Goal: Transaction & Acquisition: Purchase product/service

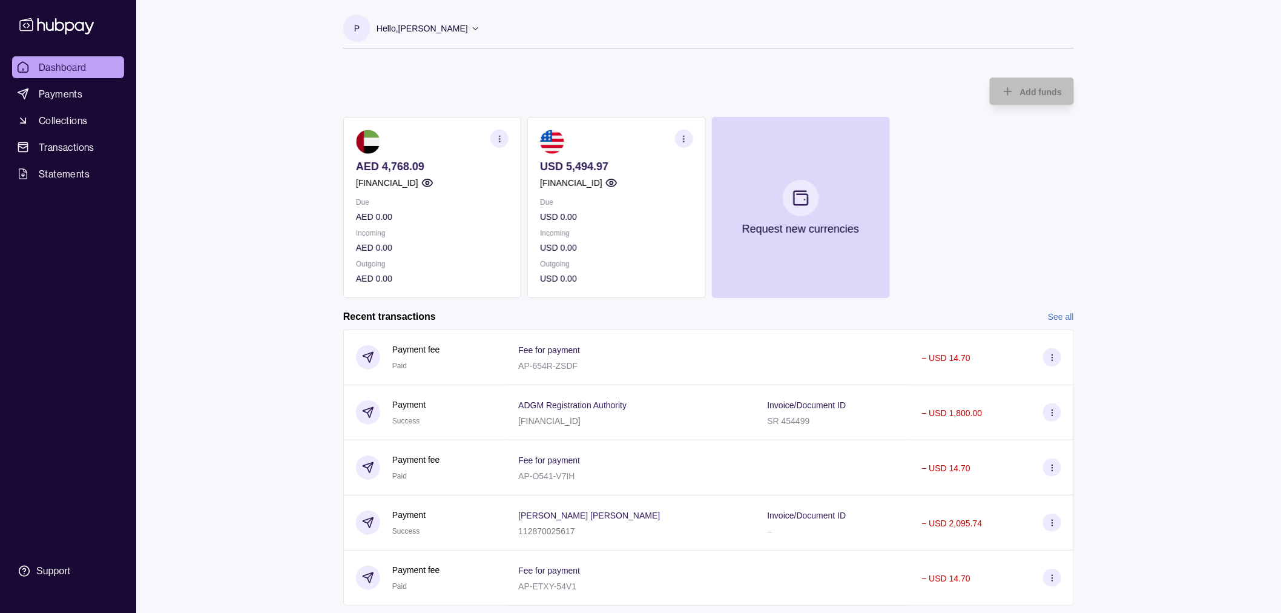
click at [282, 136] on div "Dashboard Payments Collections Transactions Statements Support P Hello, Pia Val…" at bounding box center [640, 372] width 1281 height 744
click at [658, 214] on p "USD 0.00" at bounding box center [616, 216] width 153 height 13
click at [56, 91] on span "Payments" at bounding box center [61, 94] width 44 height 15
click at [58, 91] on span "Payments" at bounding box center [61, 94] width 44 height 15
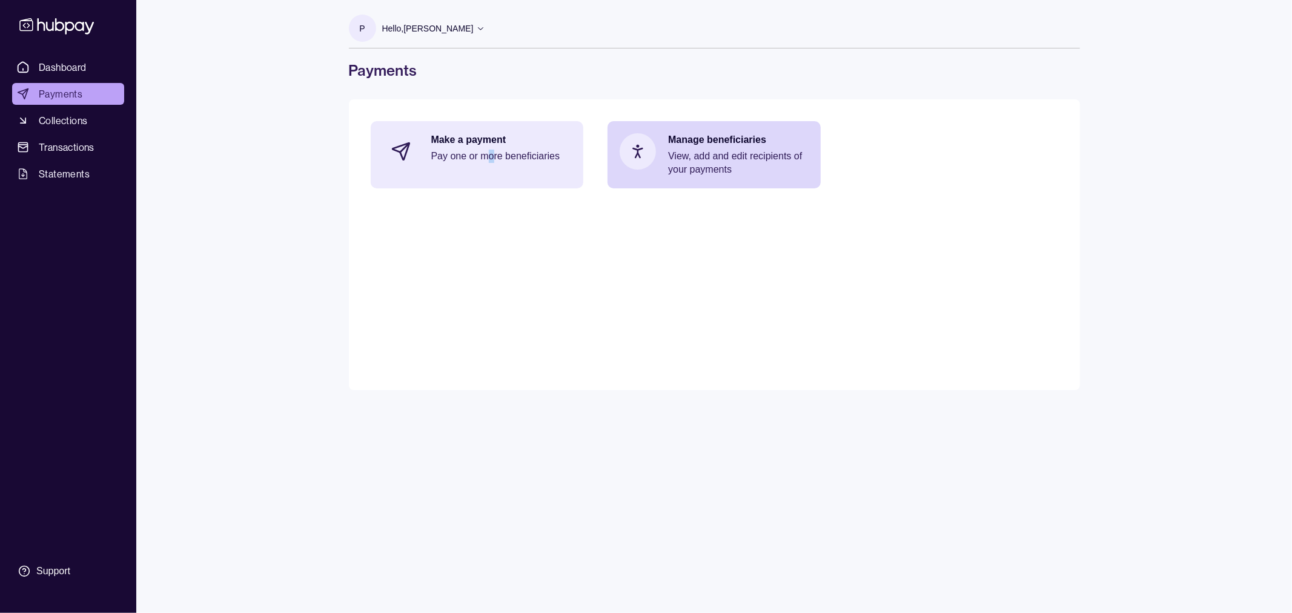
click at [491, 151] on p "Pay one or more beneficiaries" at bounding box center [501, 156] width 140 height 13
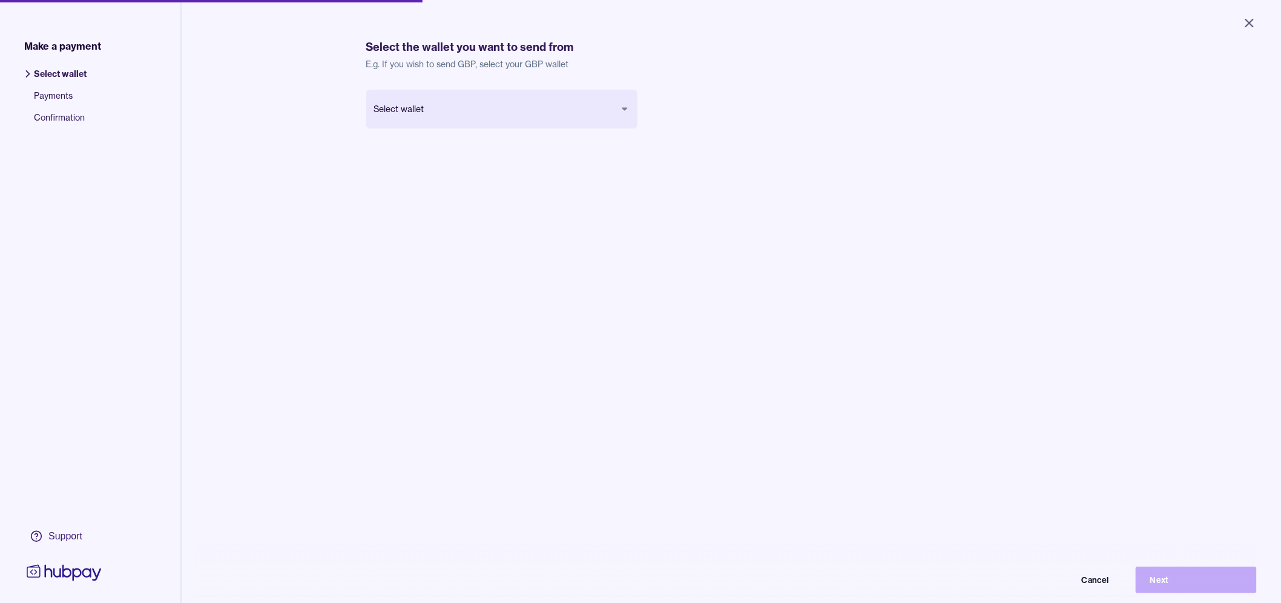
click at [450, 81] on div "Select the wallet you want to send from E.g. If you wish to send GBP, select yo…" at bounding box center [731, 357] width 731 height 670
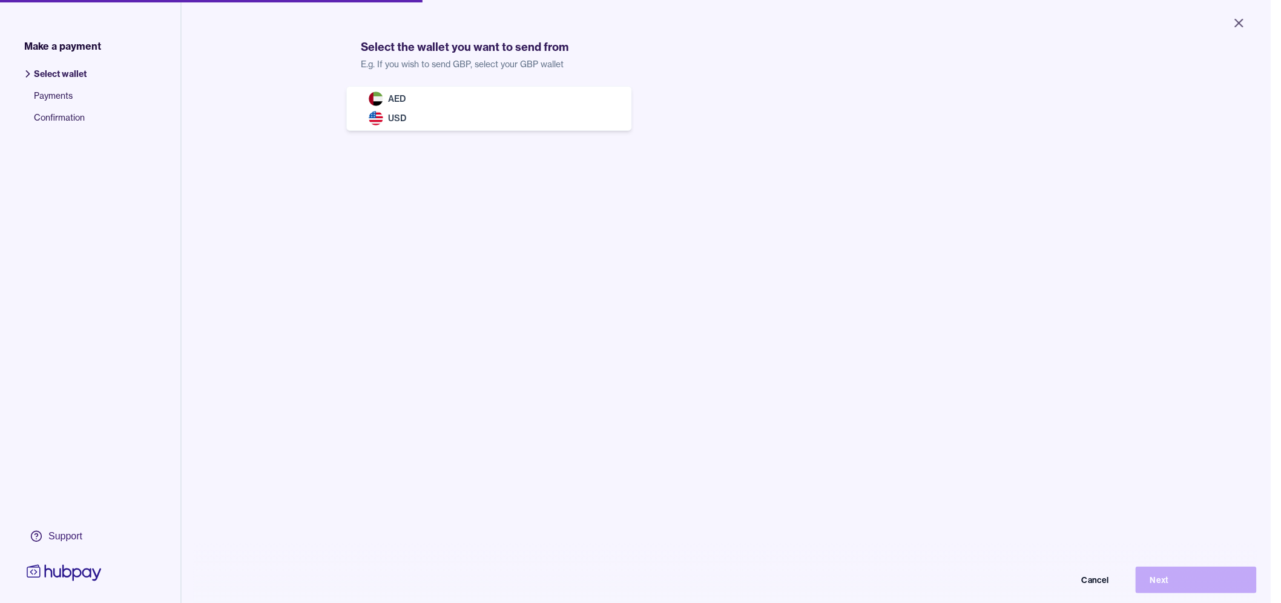
click at [451, 115] on body "Close Make a payment Select wallet Payments Confirmation Support Select the wal…" at bounding box center [635, 301] width 1271 height 603
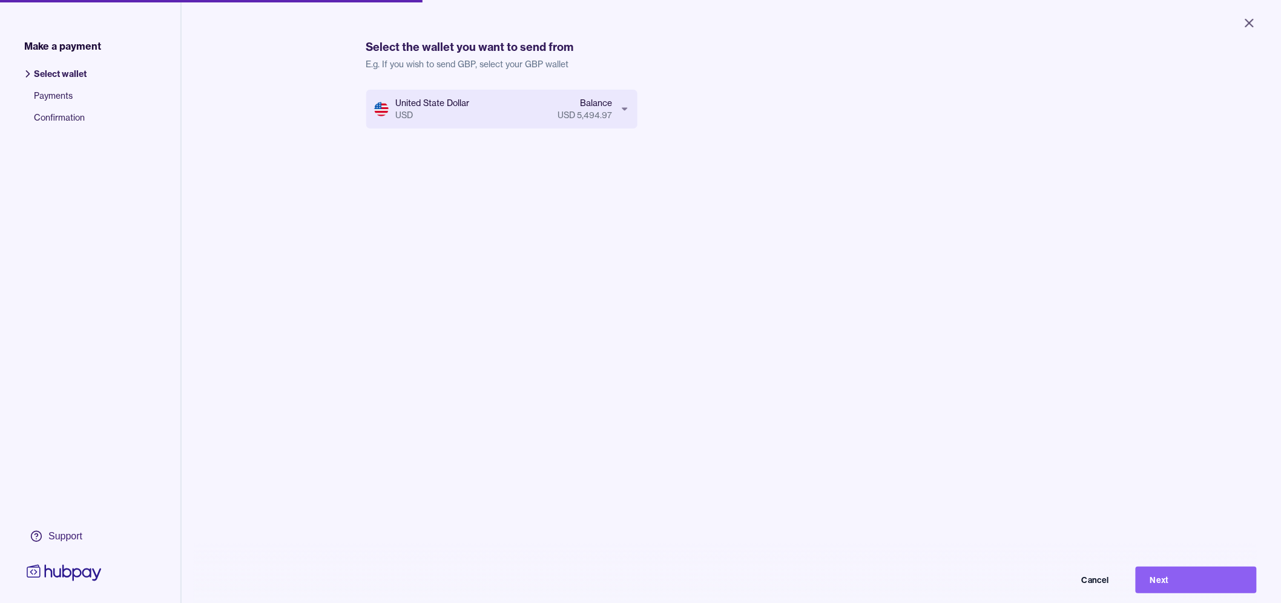
click at [1225, 593] on button "Next" at bounding box center [1196, 579] width 121 height 27
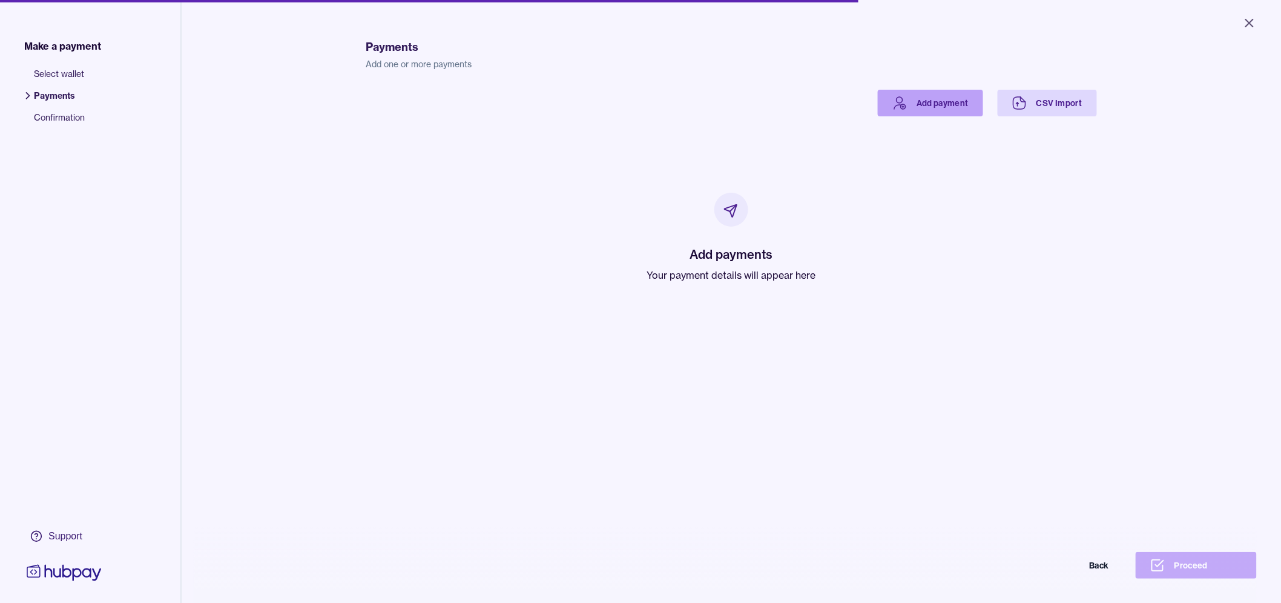
click at [936, 94] on link "Add payment" at bounding box center [930, 103] width 105 height 27
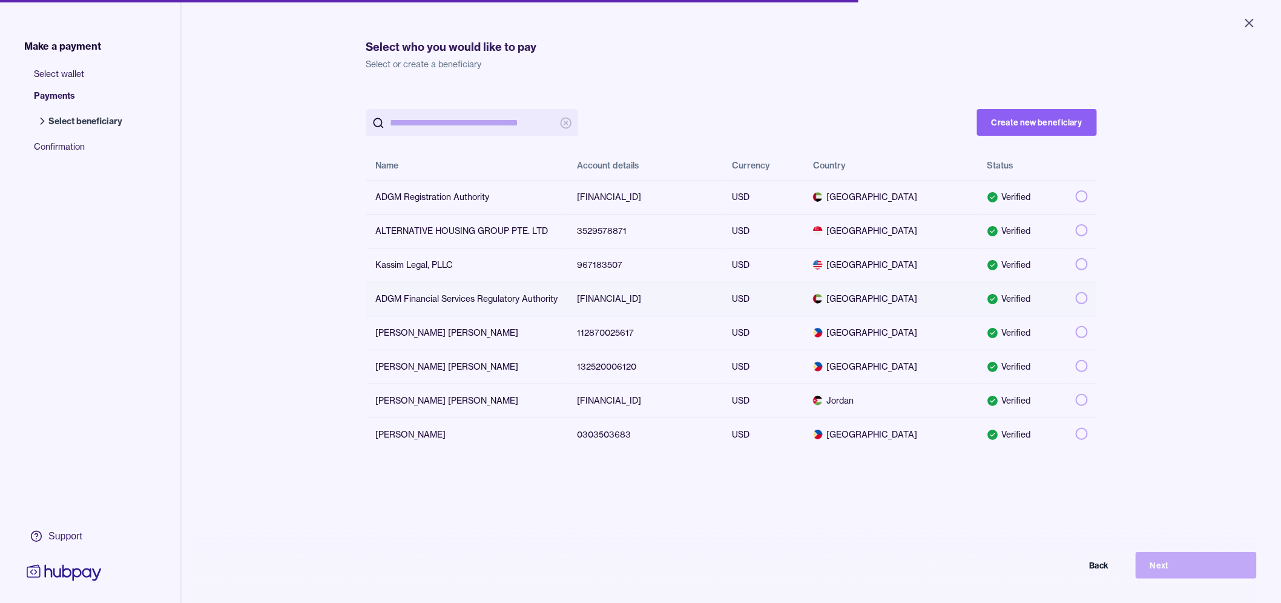
click at [1082, 298] on button "button" at bounding box center [1082, 298] width 12 height 12
click at [1185, 575] on button "Next" at bounding box center [1196, 565] width 121 height 27
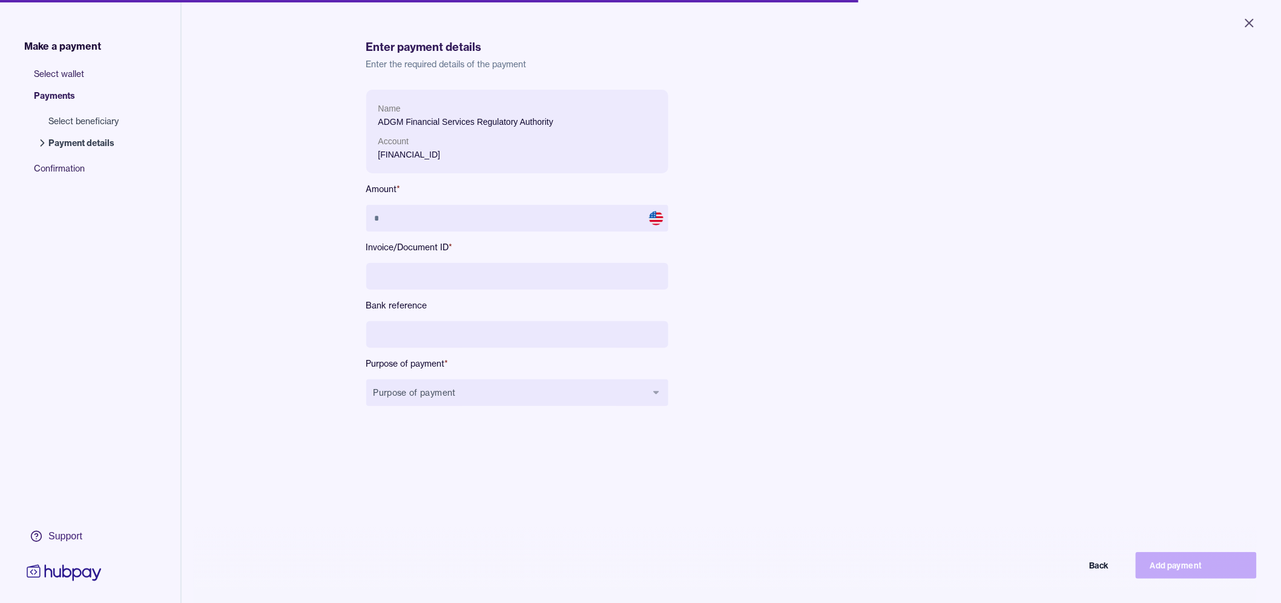
click at [509, 233] on div "Name ADGM Financial Services Regulatory Authority Account AE2303540210035710900…" at bounding box center [517, 257] width 302 height 335
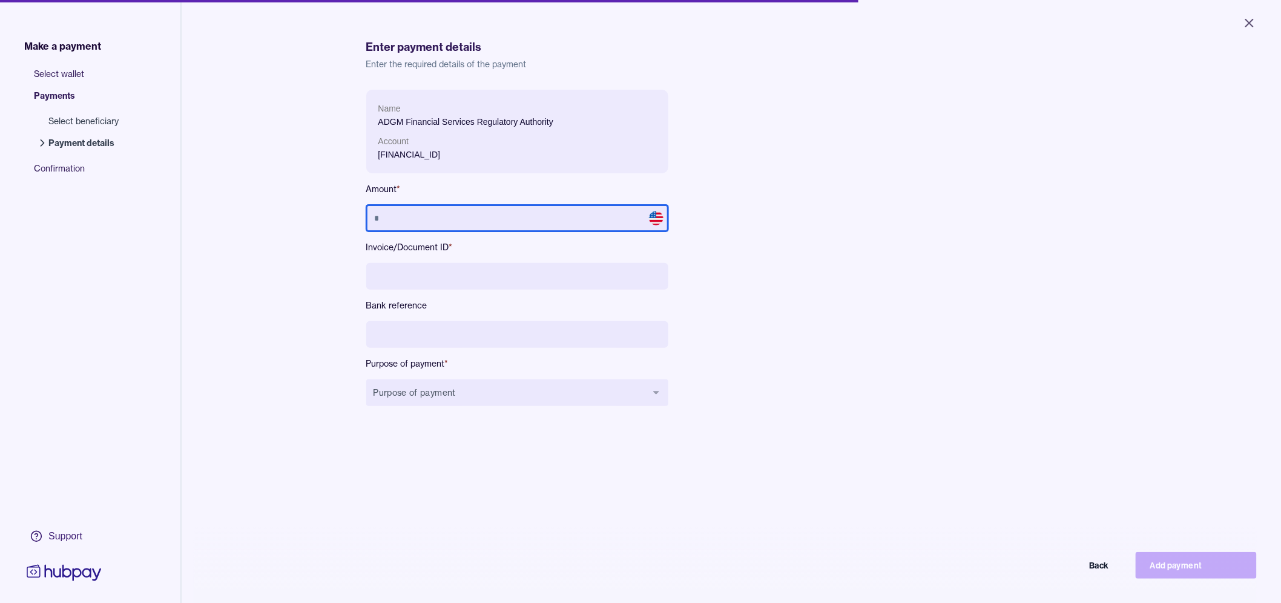
click at [500, 219] on input "text" at bounding box center [517, 218] width 302 height 27
type input "*****"
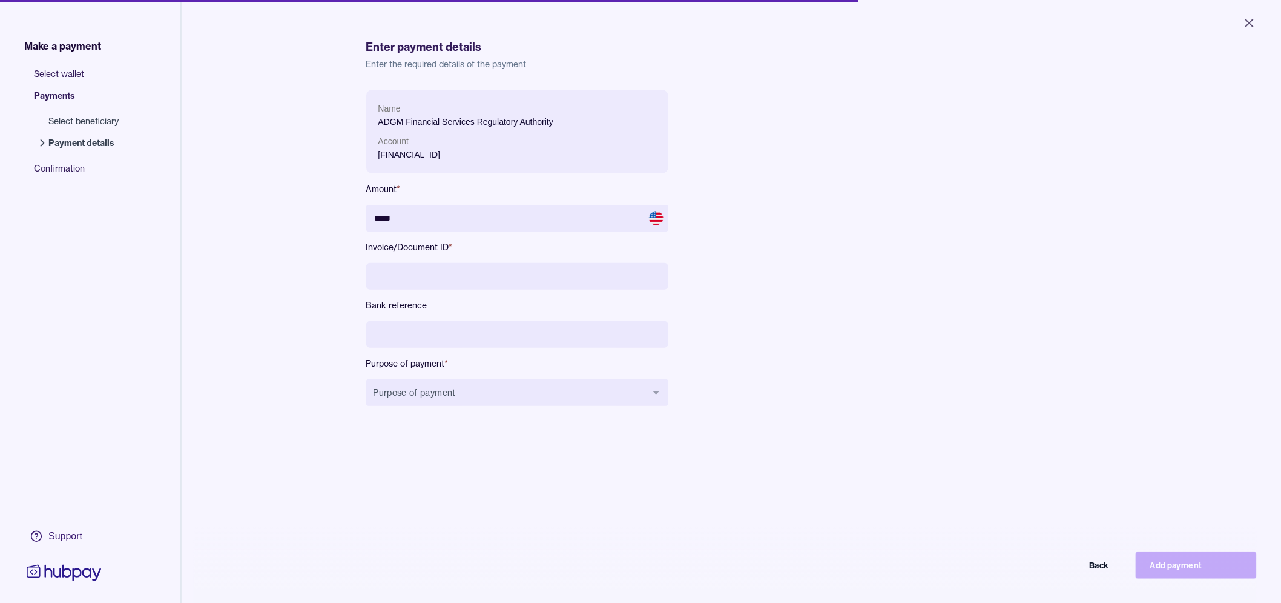
click at [444, 273] on input at bounding box center [517, 276] width 302 height 27
type input "********"
click at [476, 395] on button "Purpose of payment" at bounding box center [517, 392] width 302 height 27
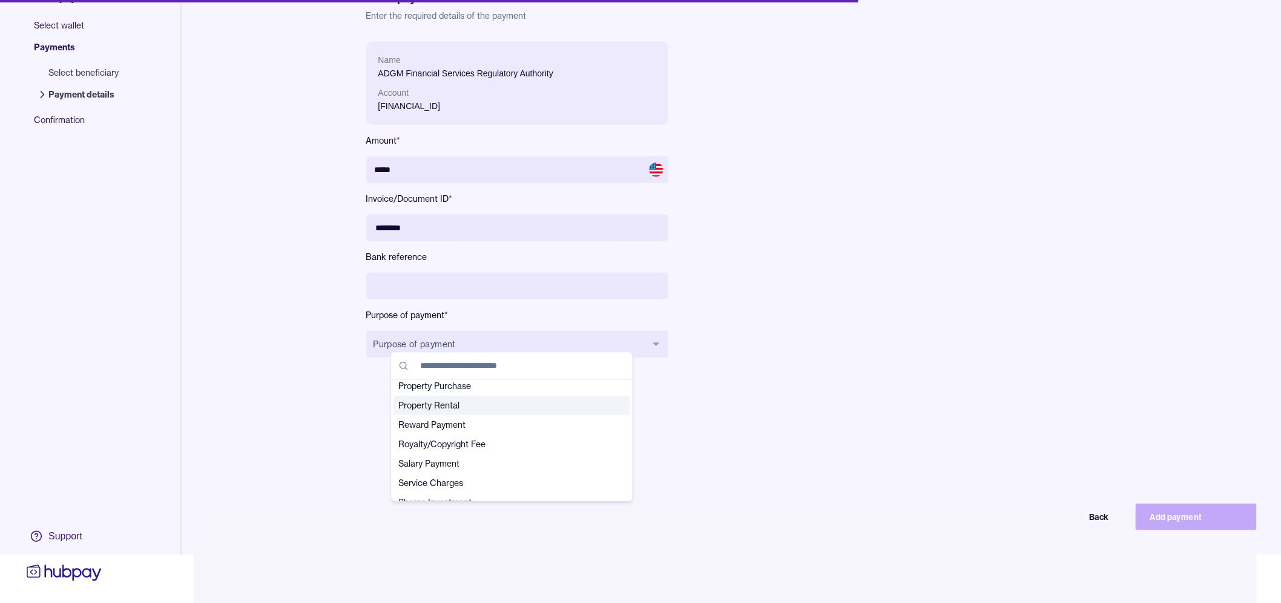
scroll to position [358, 0]
click at [507, 463] on span "Service Charges" at bounding box center [505, 460] width 212 height 12
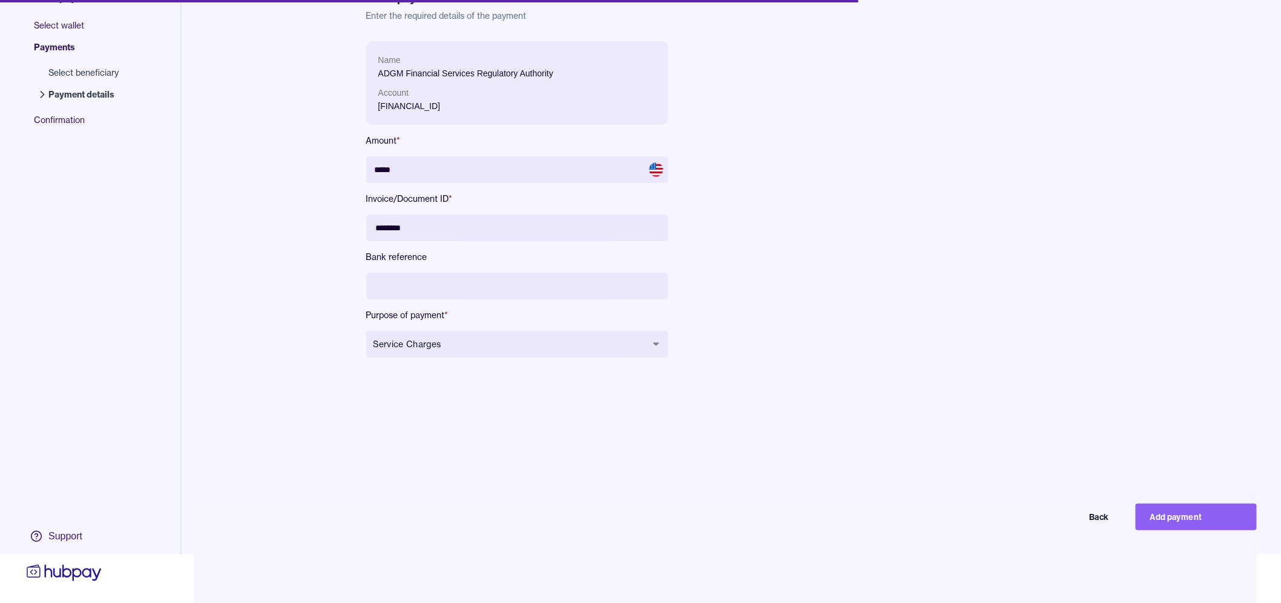
click at [791, 440] on div "Name ADGM Financial Services Regulatory Authority Account AE2303540210035710900…" at bounding box center [731, 342] width 731 height 603
click at [843, 396] on div "Name ADGM Financial Services Regulatory Authority Account AE2303540210035710900…" at bounding box center [731, 342] width 731 height 603
click at [580, 331] on button "Service Charges" at bounding box center [517, 344] width 302 height 27
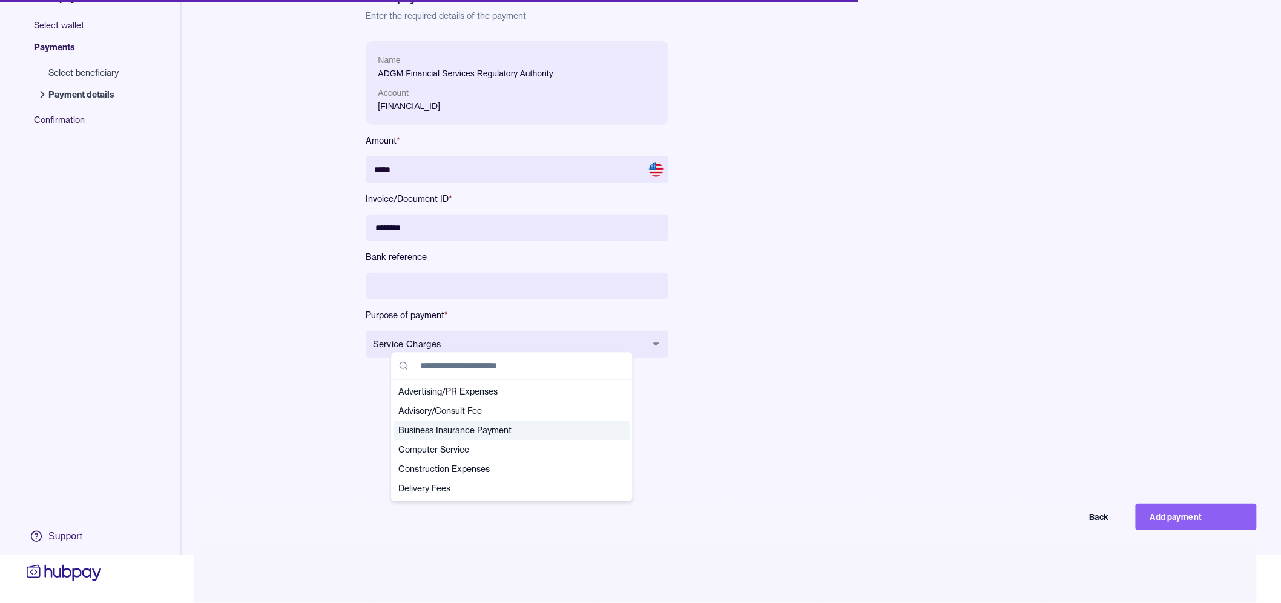
click at [818, 435] on div "Name ADGM Financial Services Regulatory Authority Account AE2303540210035710900…" at bounding box center [731, 342] width 731 height 603
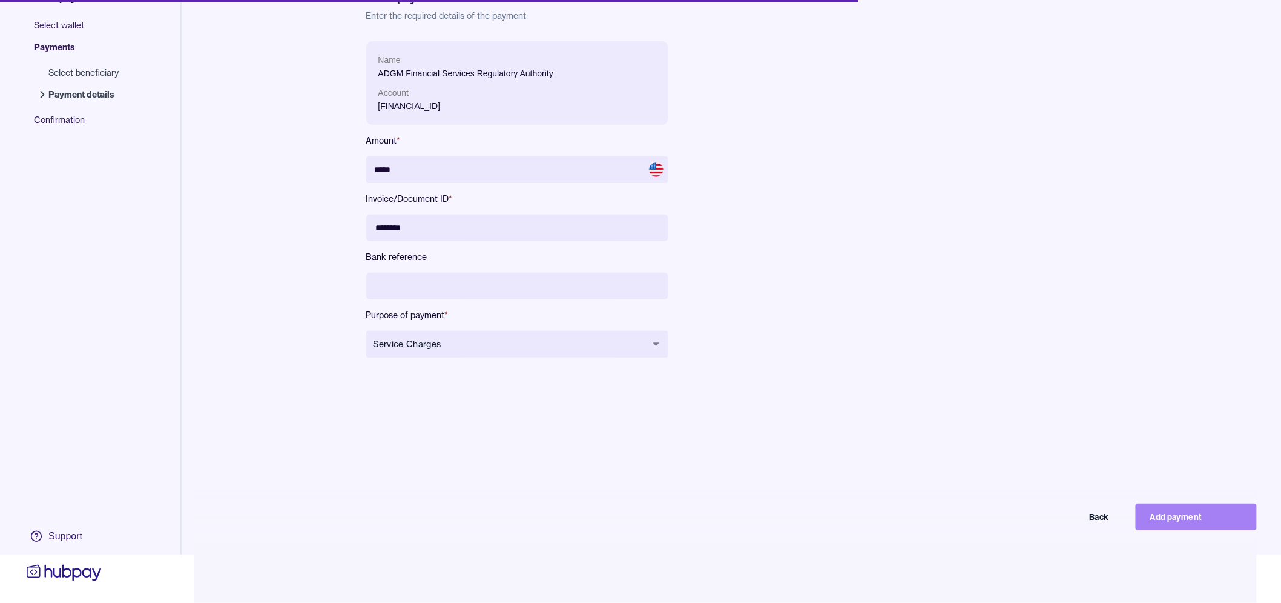
click at [1191, 520] on button "Add payment" at bounding box center [1196, 516] width 121 height 27
type input "****"
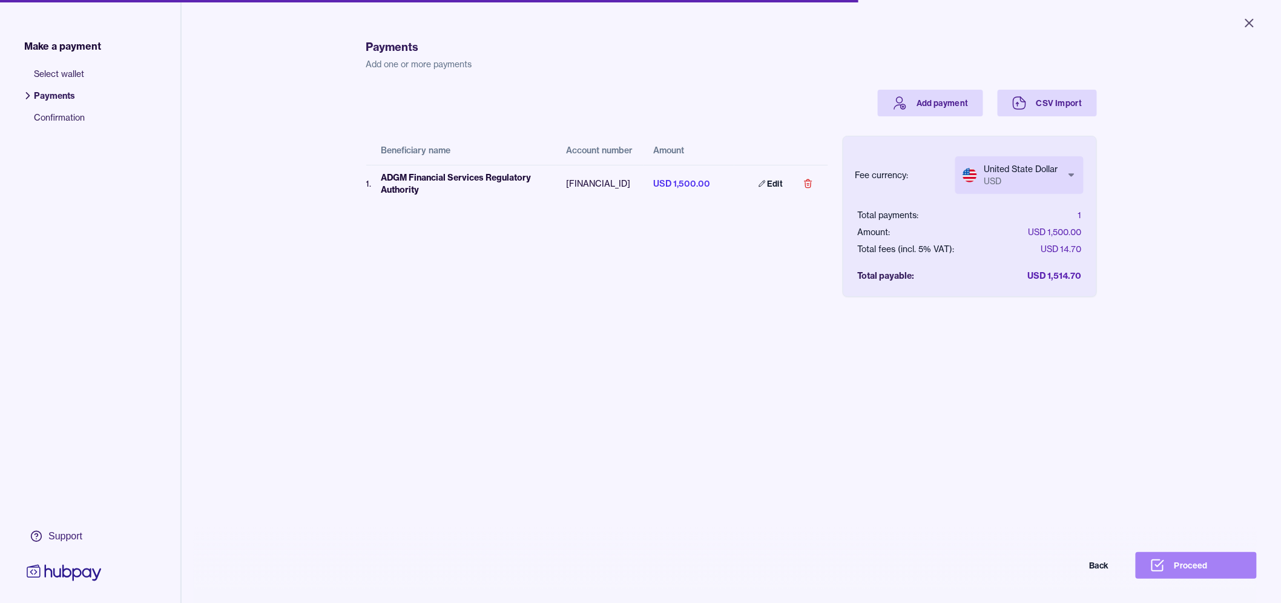
click at [1222, 573] on button "Proceed" at bounding box center [1196, 565] width 121 height 27
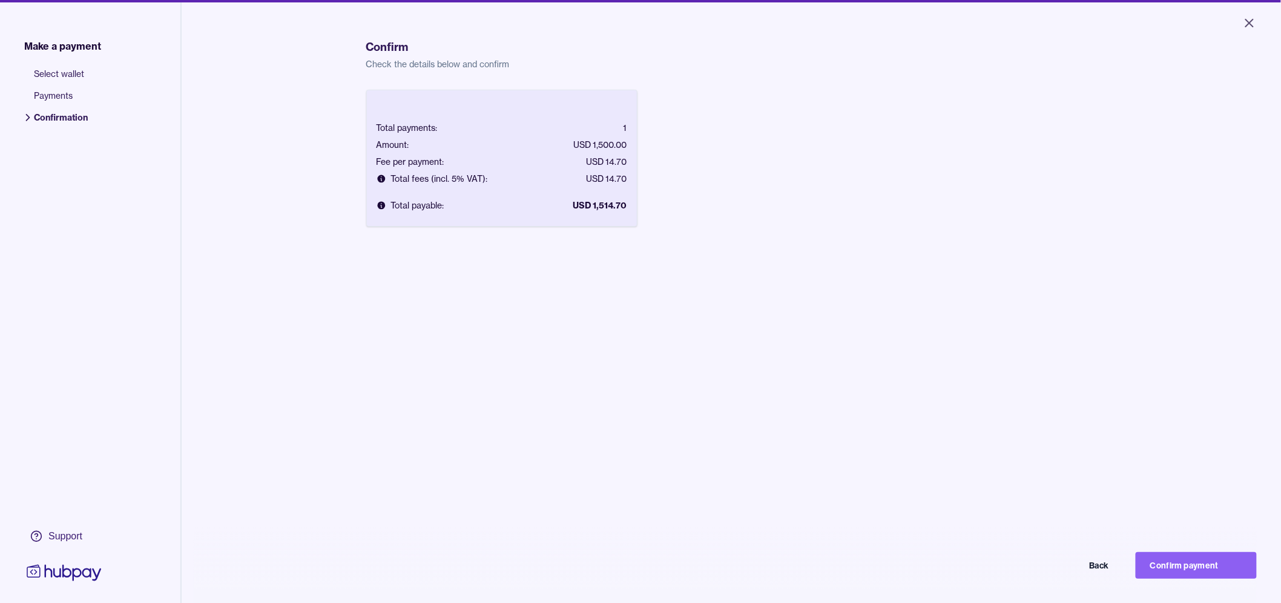
click at [1221, 558] on div "Make a payment Select wallet Payments Confirmation Support Confirm Check the de…" at bounding box center [640, 353] width 1281 height 707
click at [1230, 573] on button "Confirm payment" at bounding box center [1196, 565] width 121 height 27
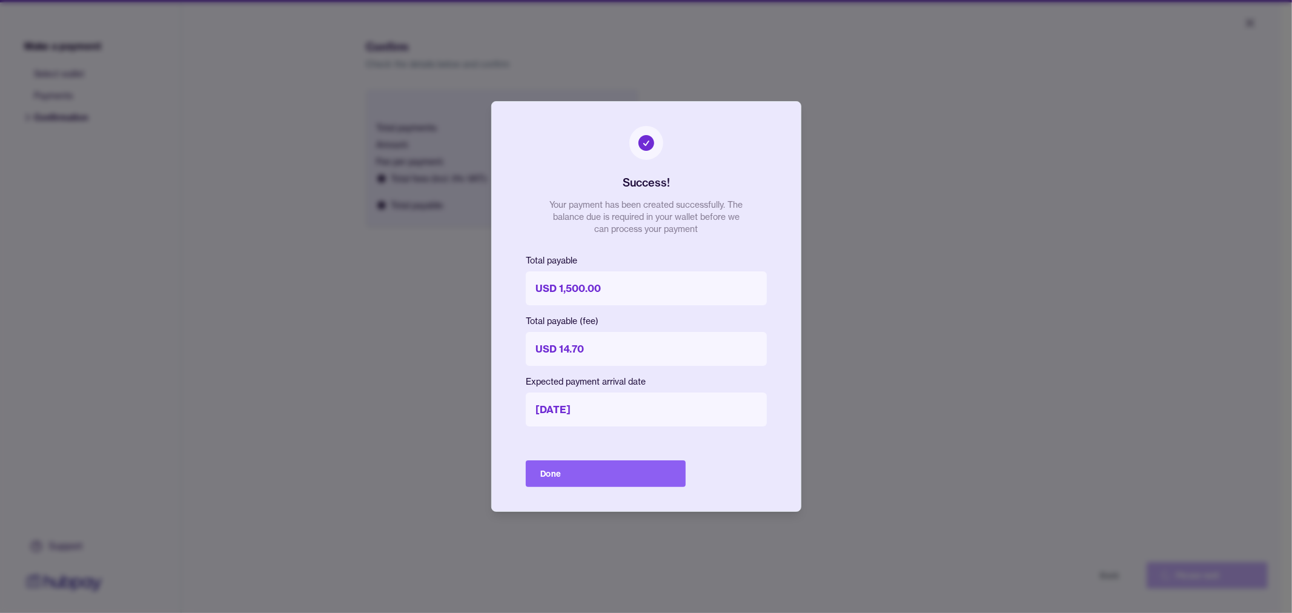
click at [655, 489] on div "Success! Your payment has been created successfully. The balance due is require…" at bounding box center [646, 306] width 310 height 411
click at [614, 486] on button "Done" at bounding box center [606, 473] width 160 height 27
click at [621, 471] on div "Done" at bounding box center [606, 473] width 160 height 27
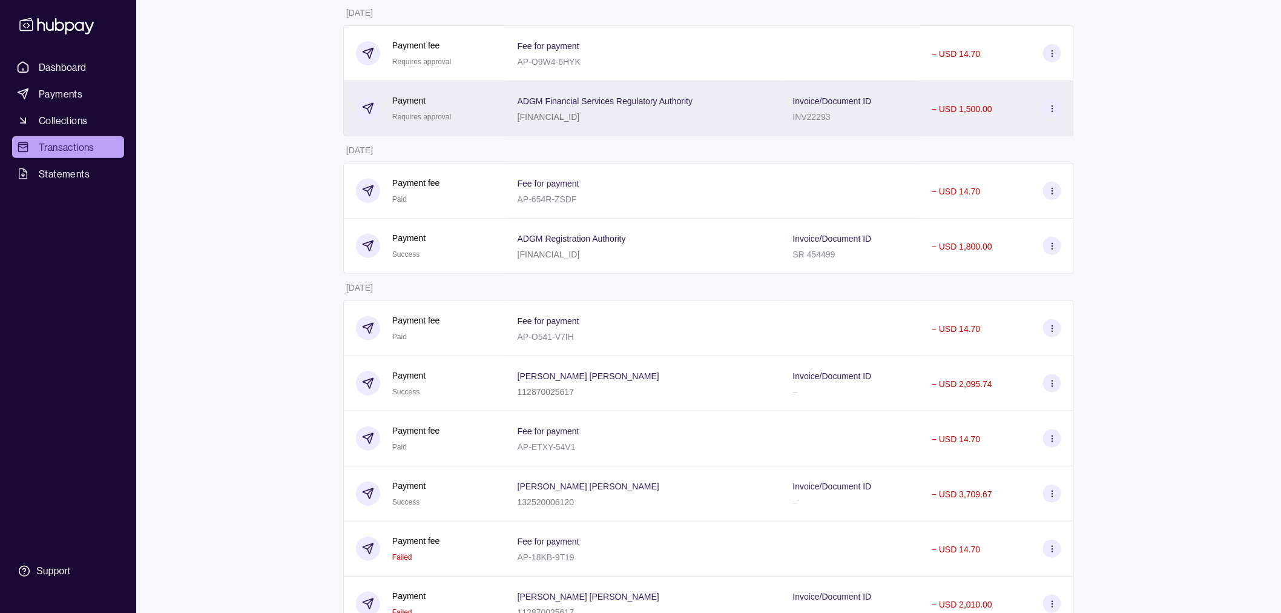
scroll to position [134, 0]
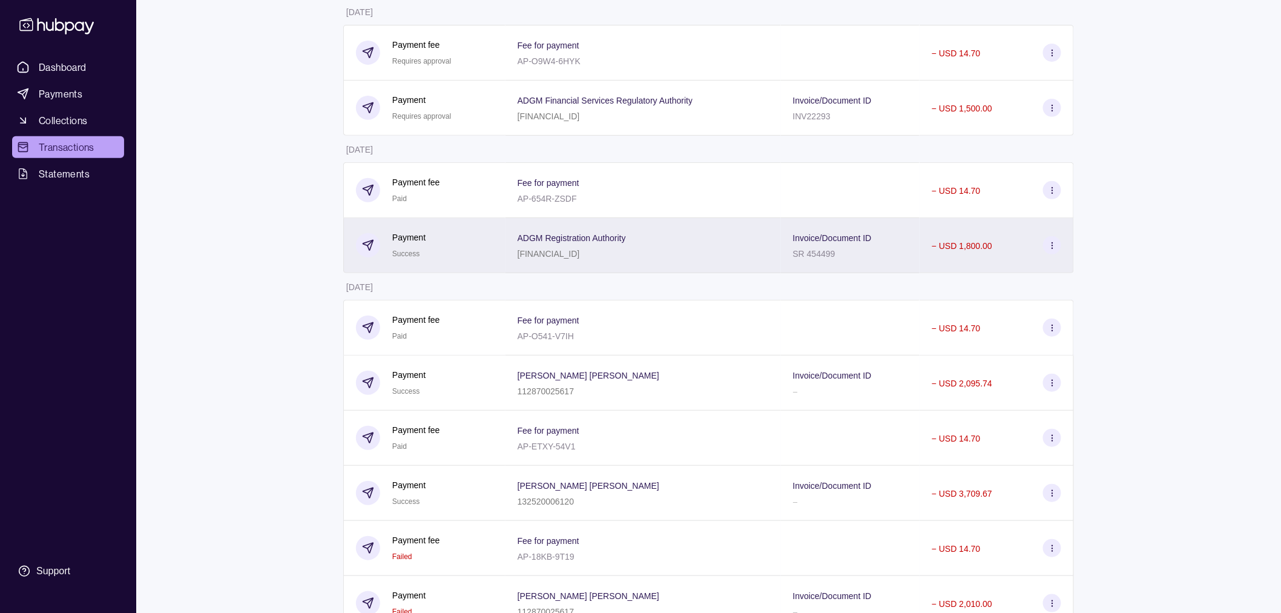
click at [426, 259] on div "Payment Success" at bounding box center [424, 246] width 137 height 30
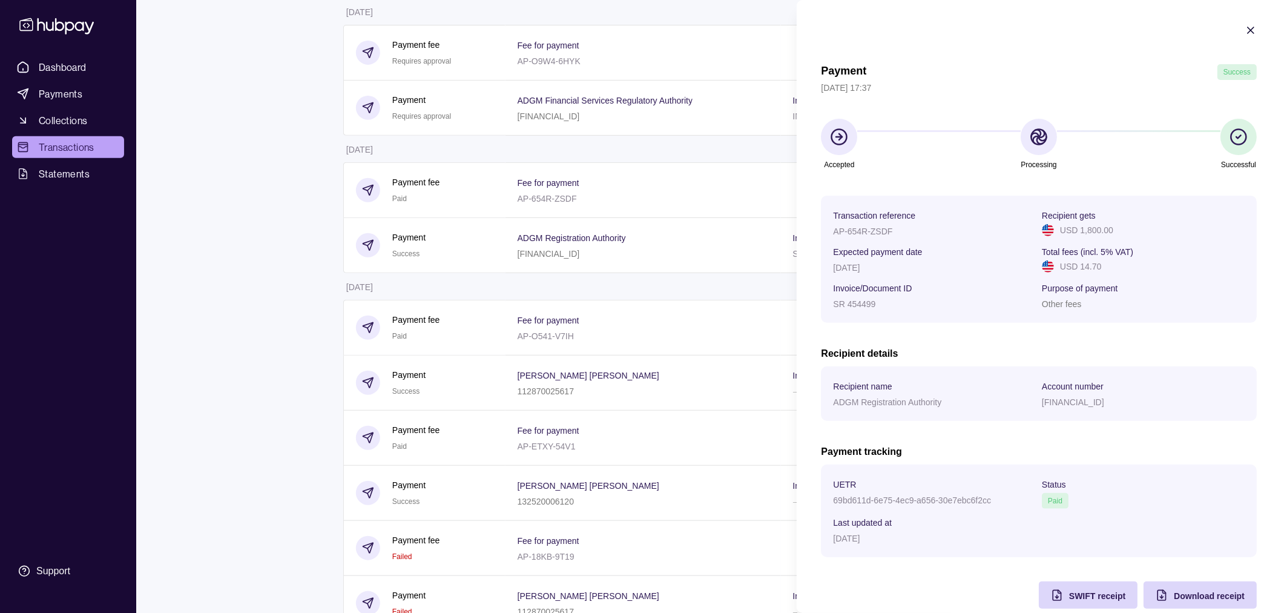
click at [862, 230] on p "AP-654R-ZSDF" at bounding box center [862, 231] width 59 height 10
copy p "AP-654R-ZSDF"
click at [1195, 590] on div "Download receipt" at bounding box center [1209, 595] width 71 height 15
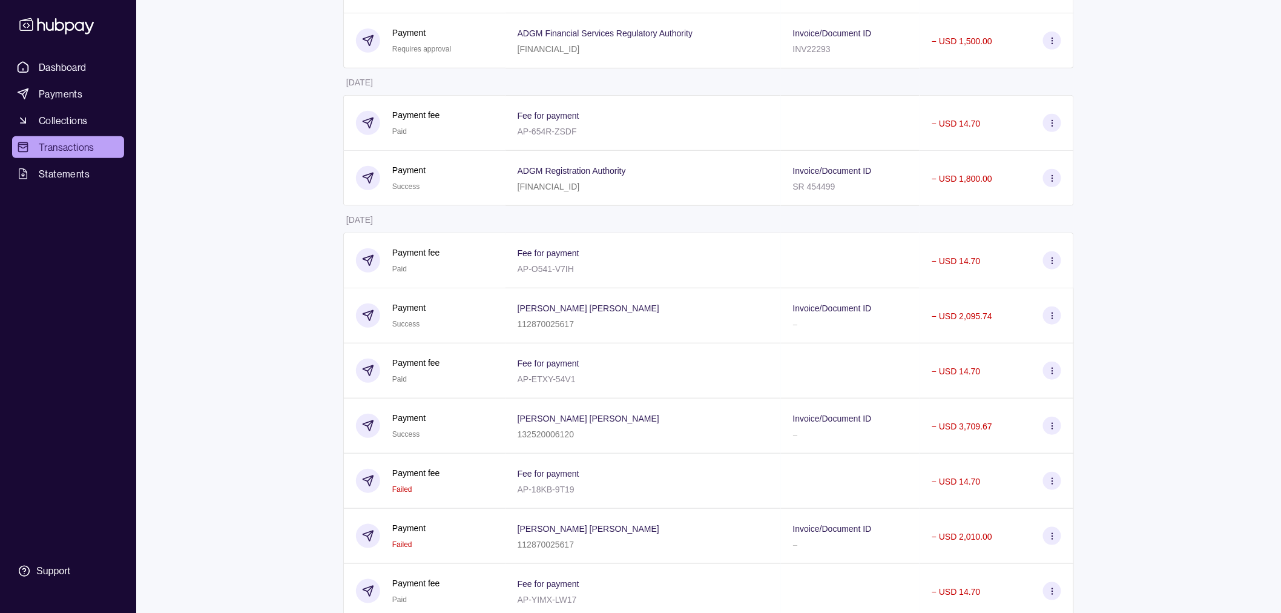
click at [230, 277] on html "Dashboard Payments Collections Transactions Statements Support P Hello, Pia Val…" at bounding box center [640, 509] width 1281 height 1422
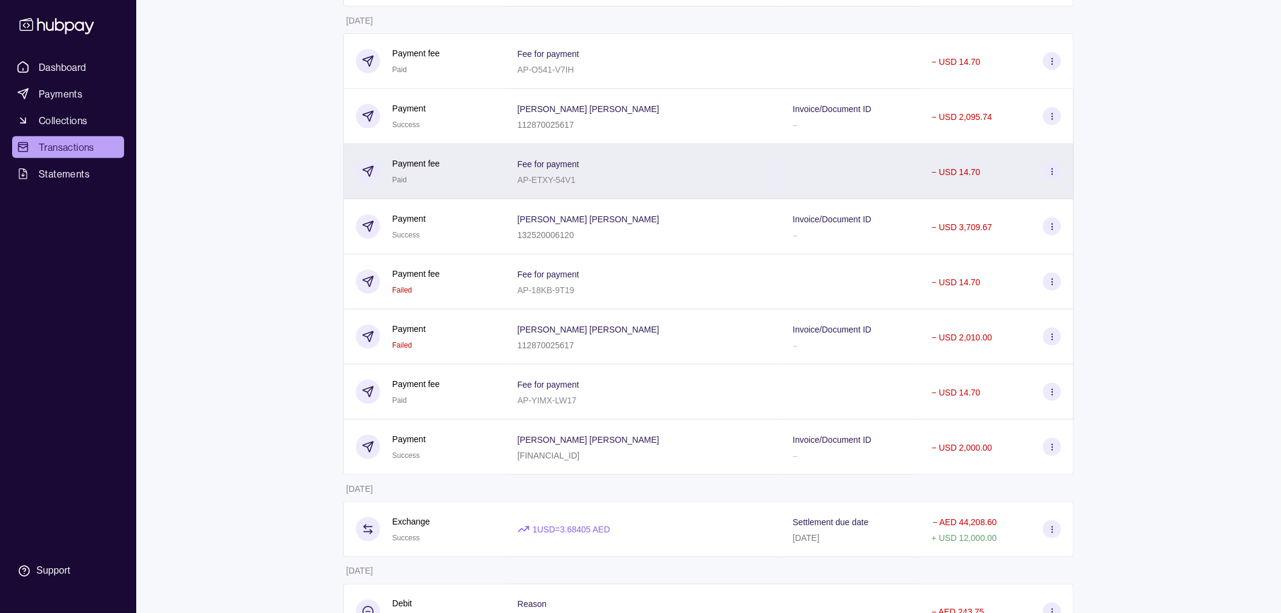
scroll to position [403, 0]
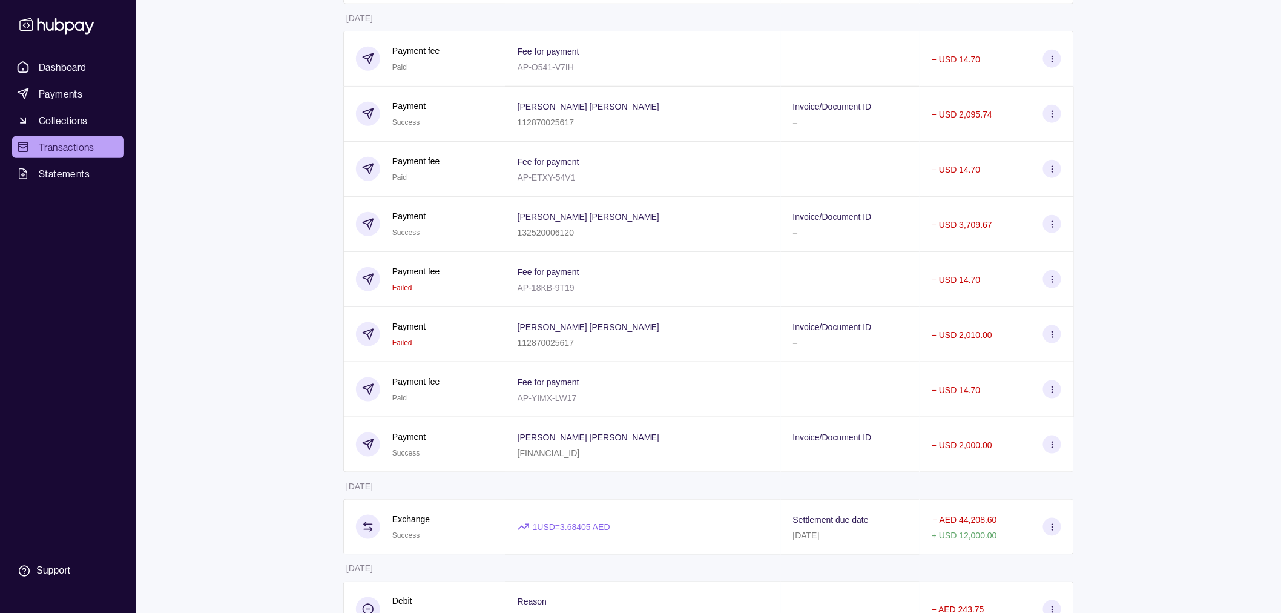
click at [312, 93] on div "Dashboard Payments Collections Transactions Statements Support P Hello, Pia Val…" at bounding box center [640, 308] width 1281 height 1422
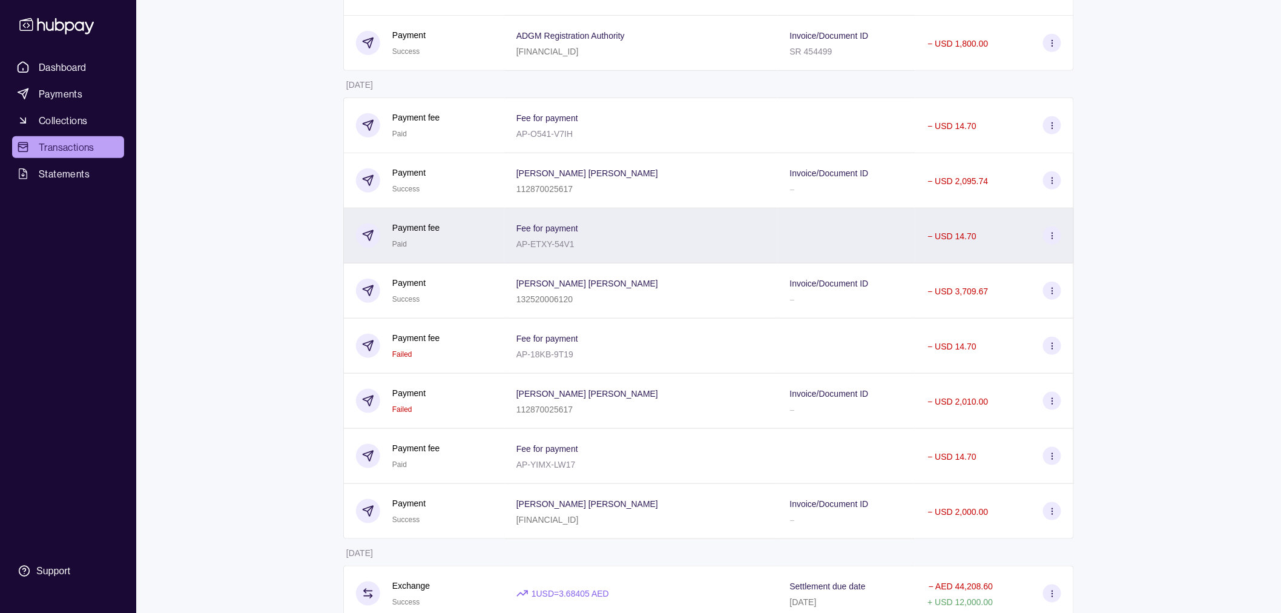
scroll to position [336, 0]
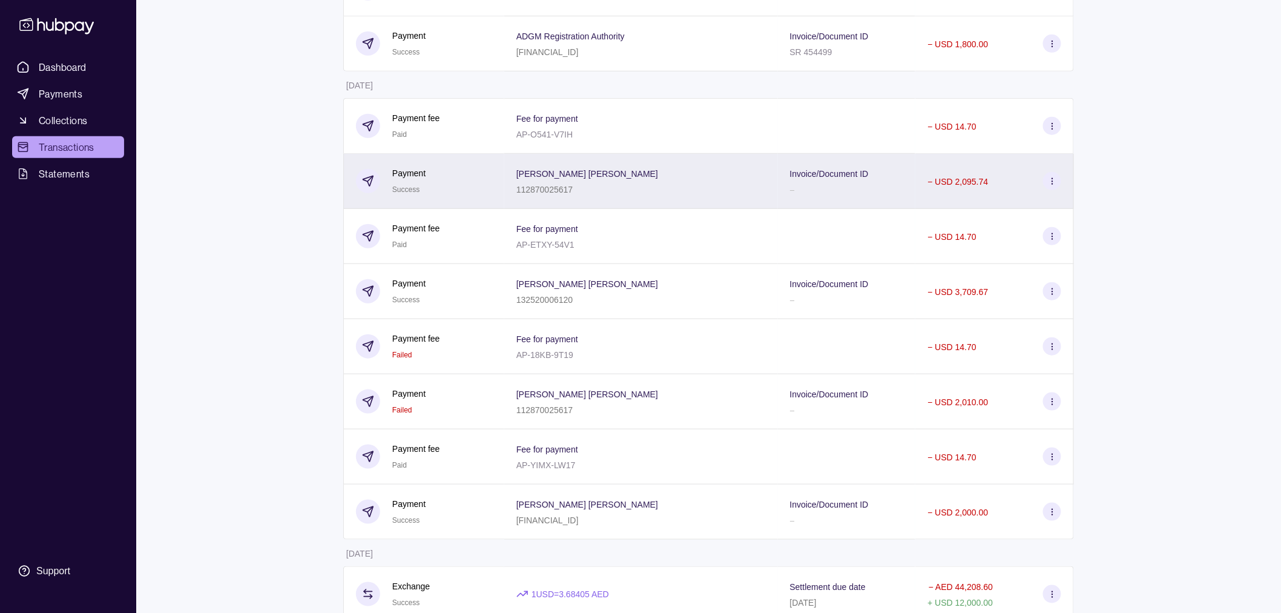
click at [650, 183] on div "Danelle Joyce Espejo Ong 112870025617" at bounding box center [641, 181] width 249 height 30
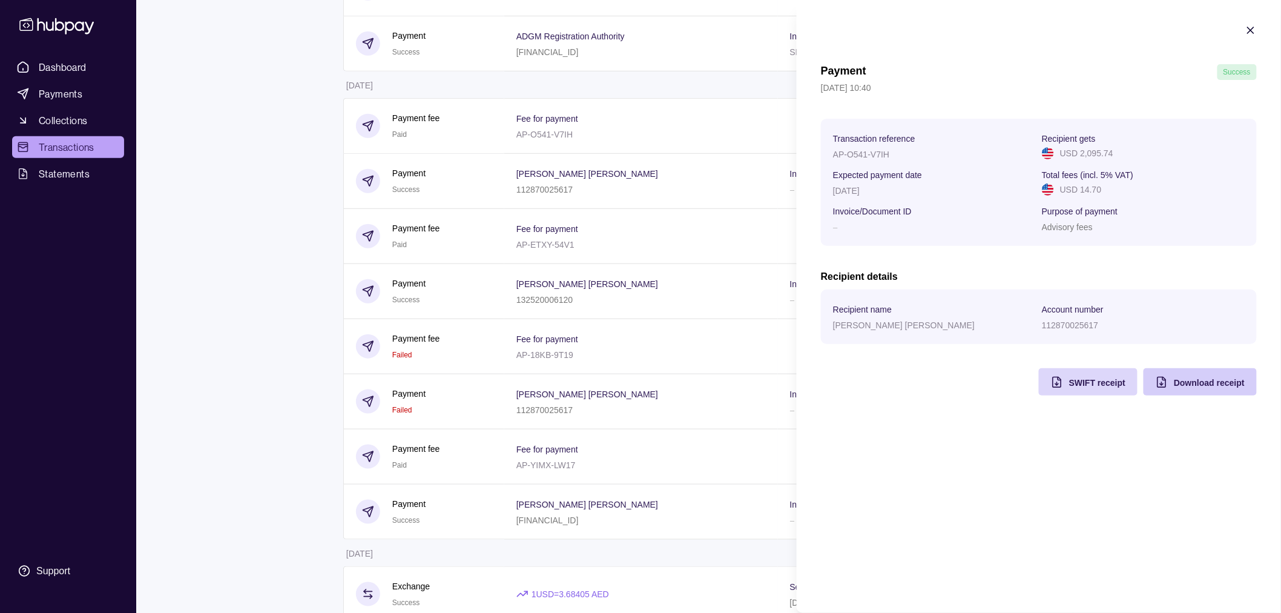
click at [1231, 389] on div "Download receipt" at bounding box center [1209, 382] width 71 height 15
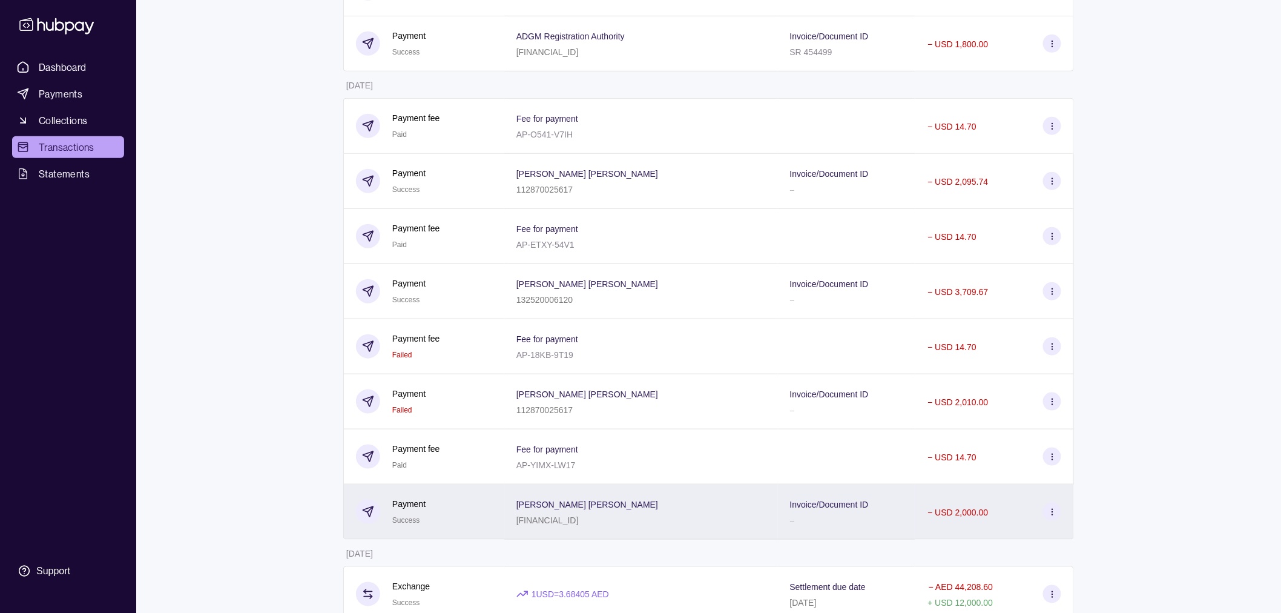
click at [527, 537] on div "Hasan Hani Yasin Al-Shami JO61ARAB1930000000193105553510" at bounding box center [641, 511] width 274 height 55
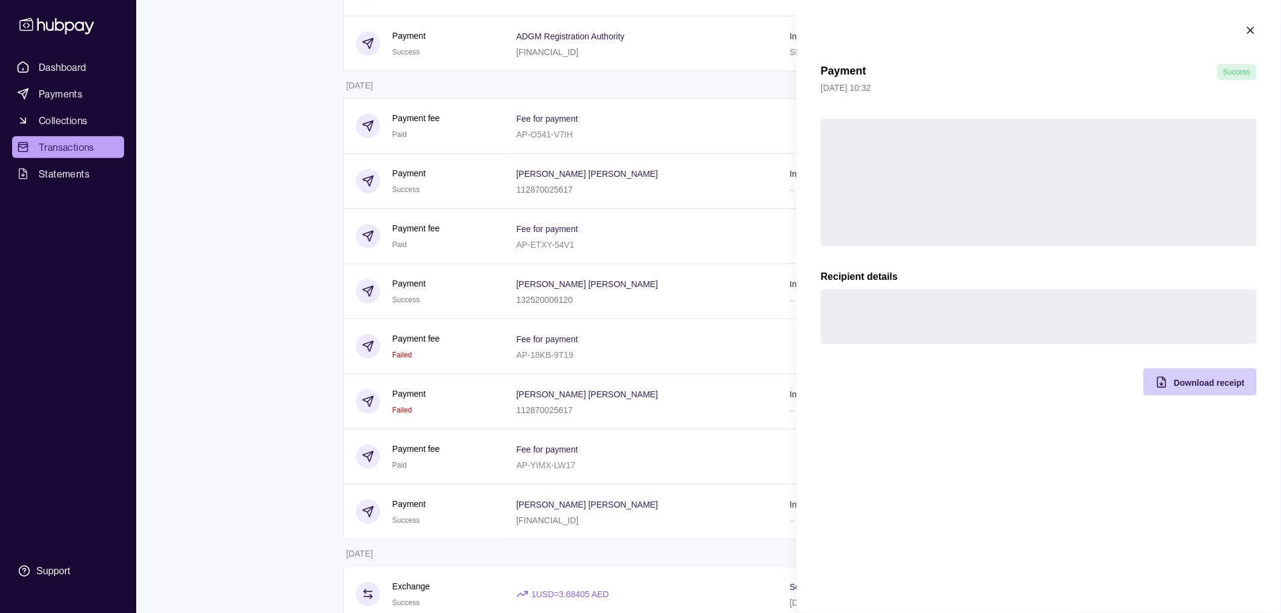
click at [1205, 389] on div "Download receipt" at bounding box center [1209, 382] width 71 height 15
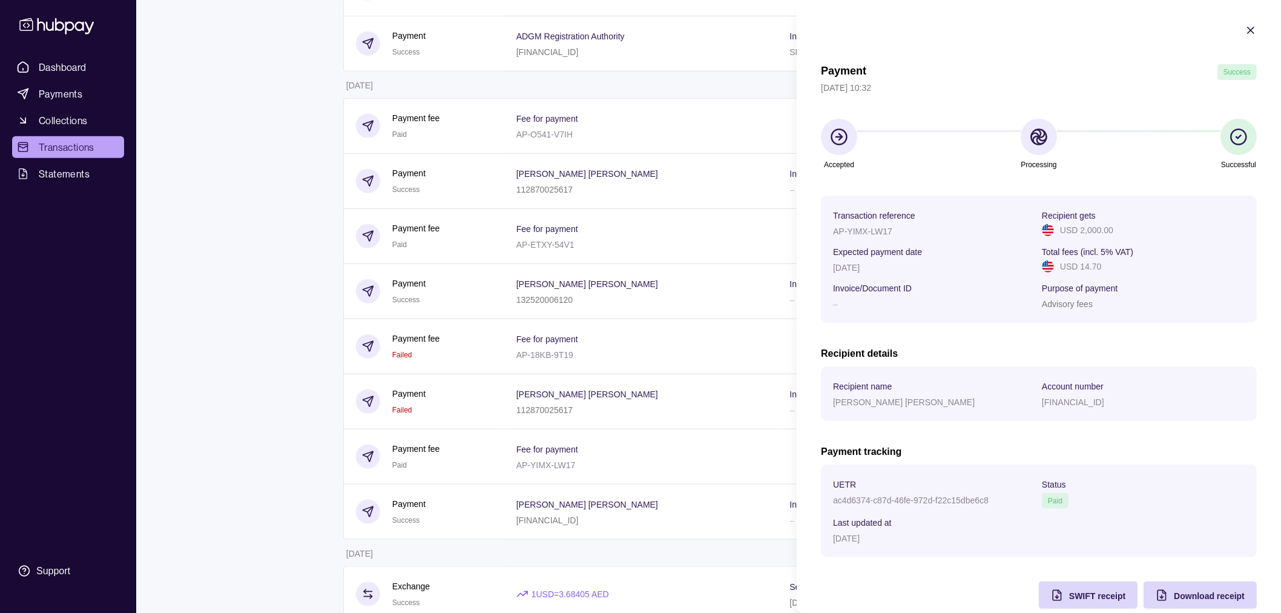
click at [870, 226] on div "AP-YIMX-LW17" at bounding box center [934, 230] width 203 height 15
copy p "AP-YIMX-LW17"
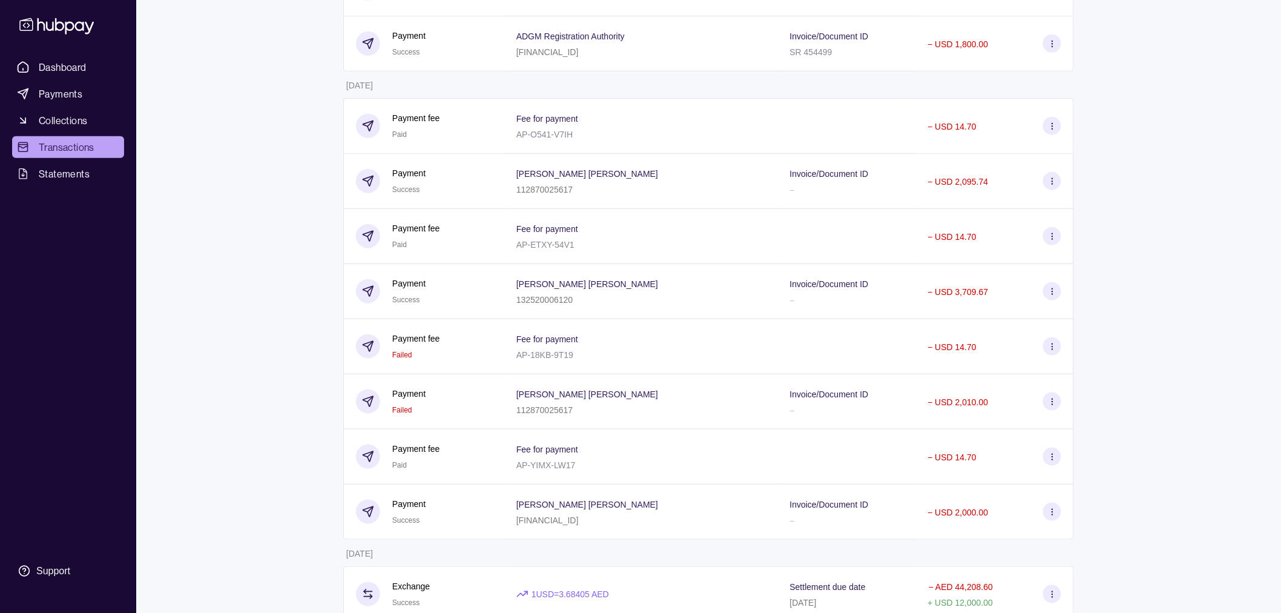
click at [643, 276] on div "Miguel Iñigo Cantuba Villenas 132520006120" at bounding box center [641, 291] width 274 height 55
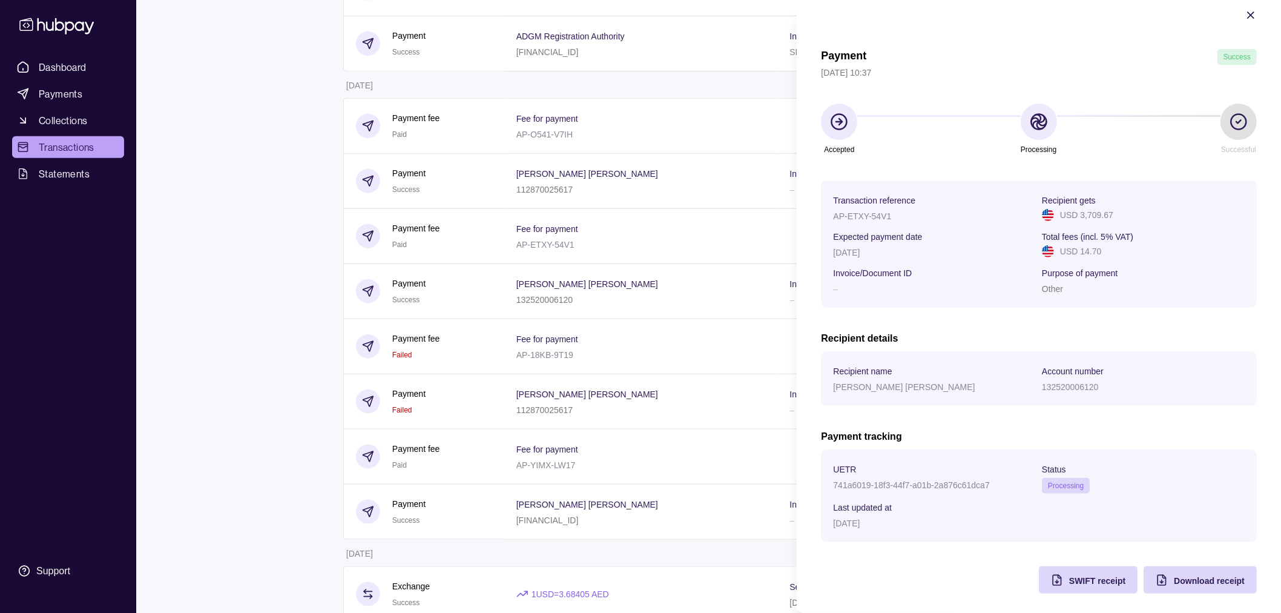
scroll to position [21, 0]
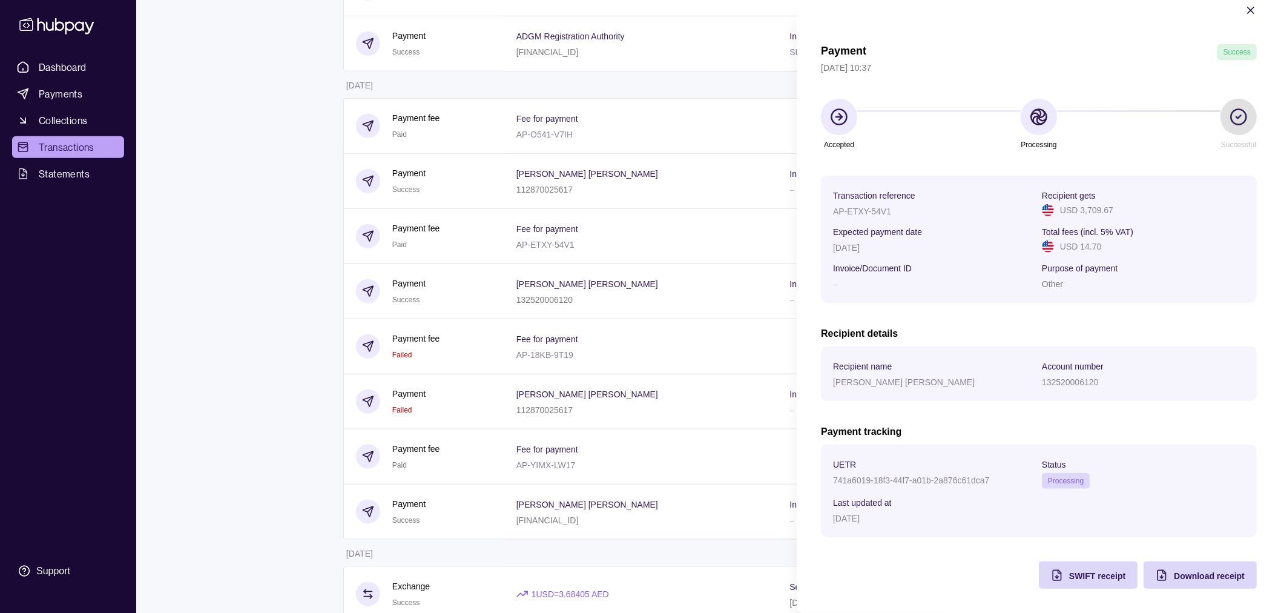
click at [907, 578] on div "Payment Success 02 Sep 2025 | 10:37 Accepted Processing Successful Transaction …" at bounding box center [1039, 316] width 436 height 544
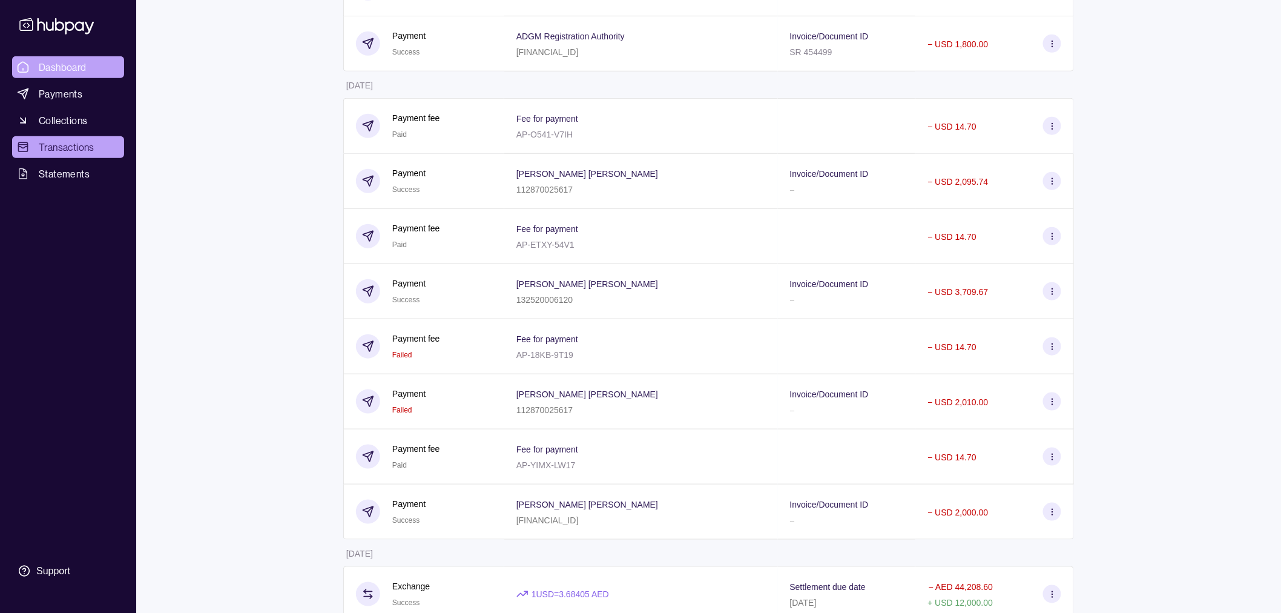
click at [85, 67] on span "Dashboard" at bounding box center [63, 67] width 48 height 15
click at [107, 75] on link "Dashboard" at bounding box center [68, 67] width 112 height 22
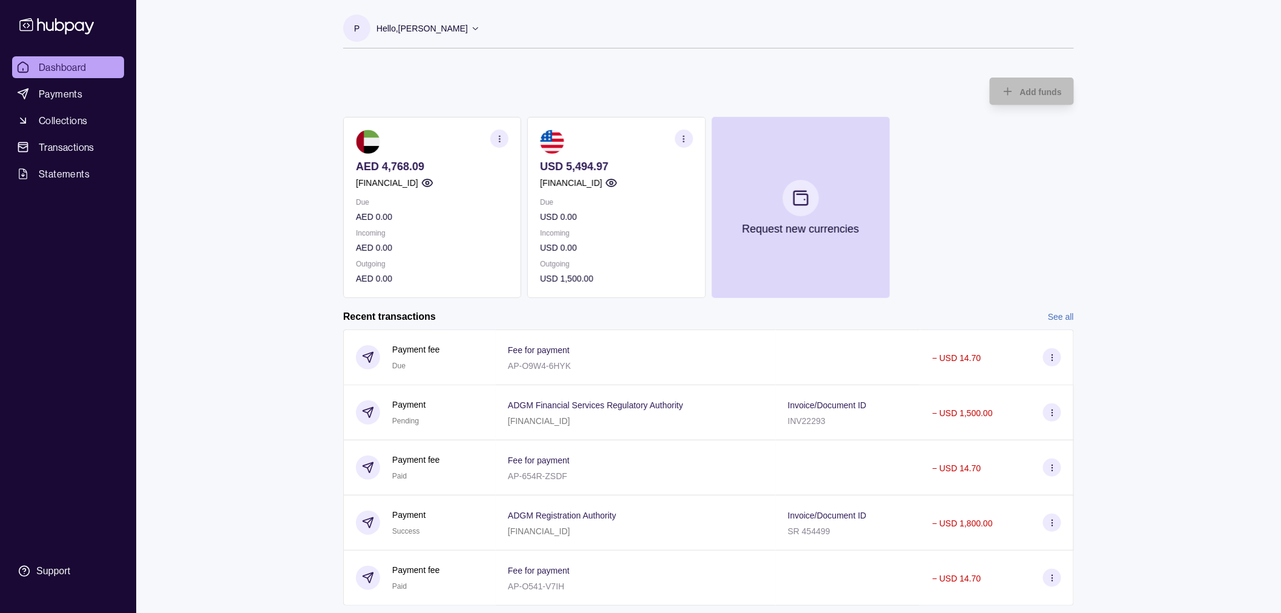
click at [241, 311] on div "Dashboard Payments Collections Transactions Statements Support P Hello, Pia Val…" at bounding box center [640, 372] width 1281 height 744
drag, startPoint x: 228, startPoint y: 155, endPoint x: 108, endPoint y: 148, distance: 120.7
click at [231, 156] on div "Dashboard Payments Collections Transactions Statements Support P Hello, Pia Val…" at bounding box center [640, 372] width 1281 height 744
click at [335, 334] on section "Add funds AED 4,768.09 AE090960000536060001172 Due AED 0.00 Incoming AED 0.00 O…" at bounding box center [708, 397] width 779 height 664
click at [273, 249] on div "Dashboard Payments Collections Transactions Statements Support P Hello, Pia Val…" at bounding box center [640, 372] width 1281 height 744
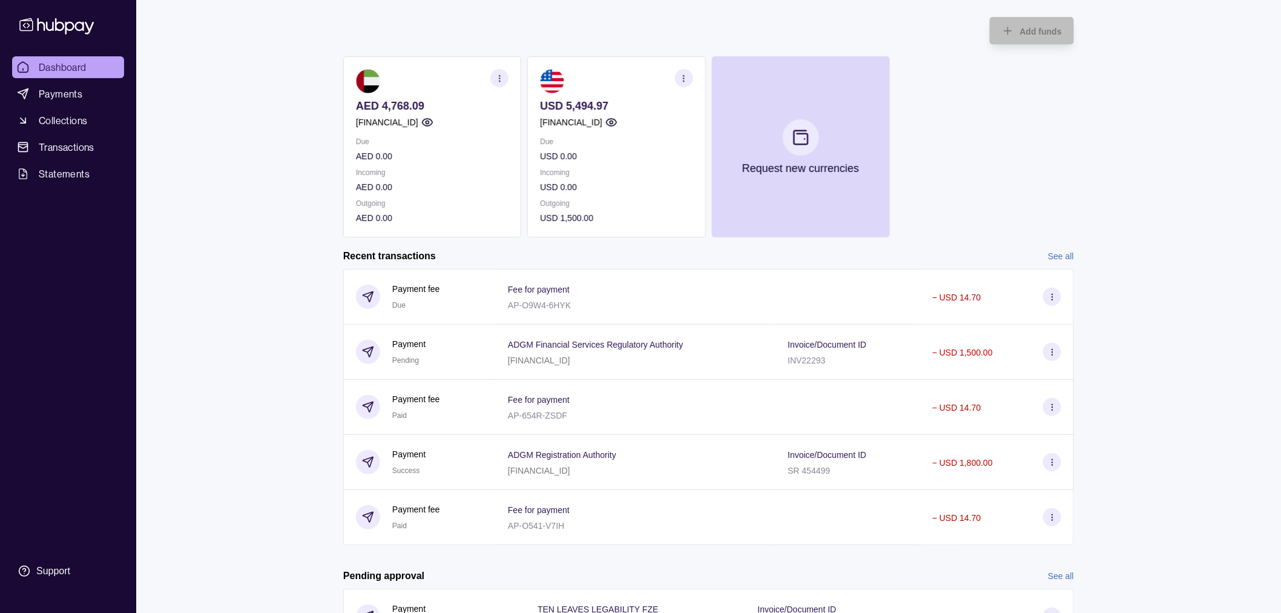
scroll to position [132, 0]
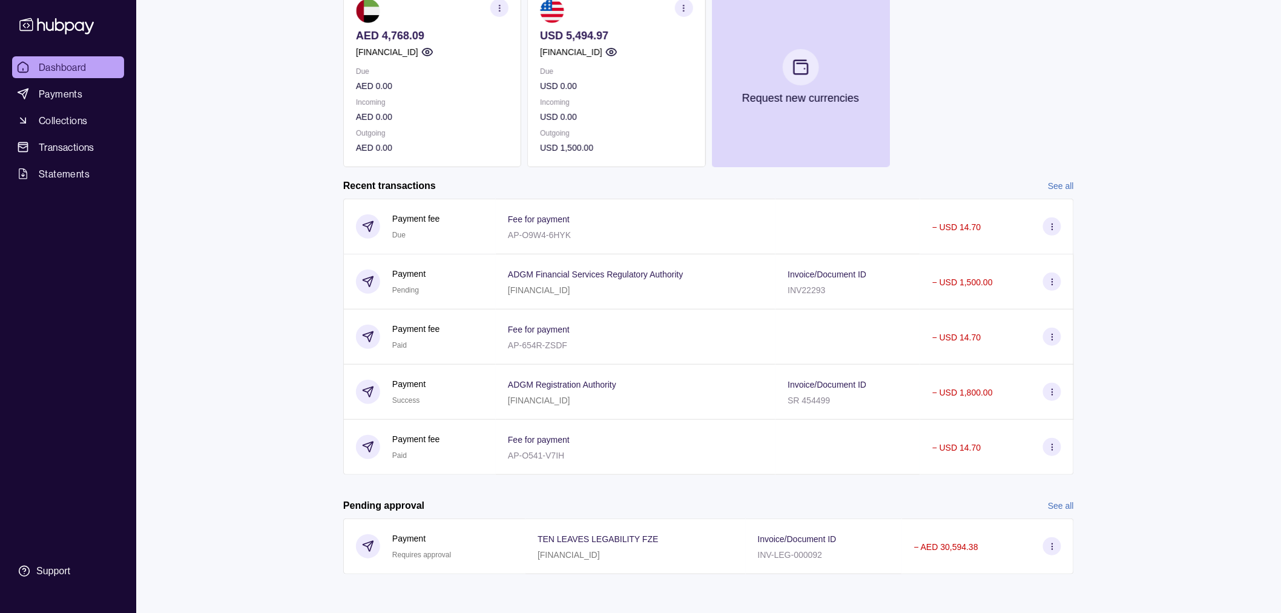
click at [75, 59] on link "Dashboard" at bounding box center [68, 67] width 112 height 22
click at [1067, 182] on link "See all" at bounding box center [1061, 185] width 26 height 13
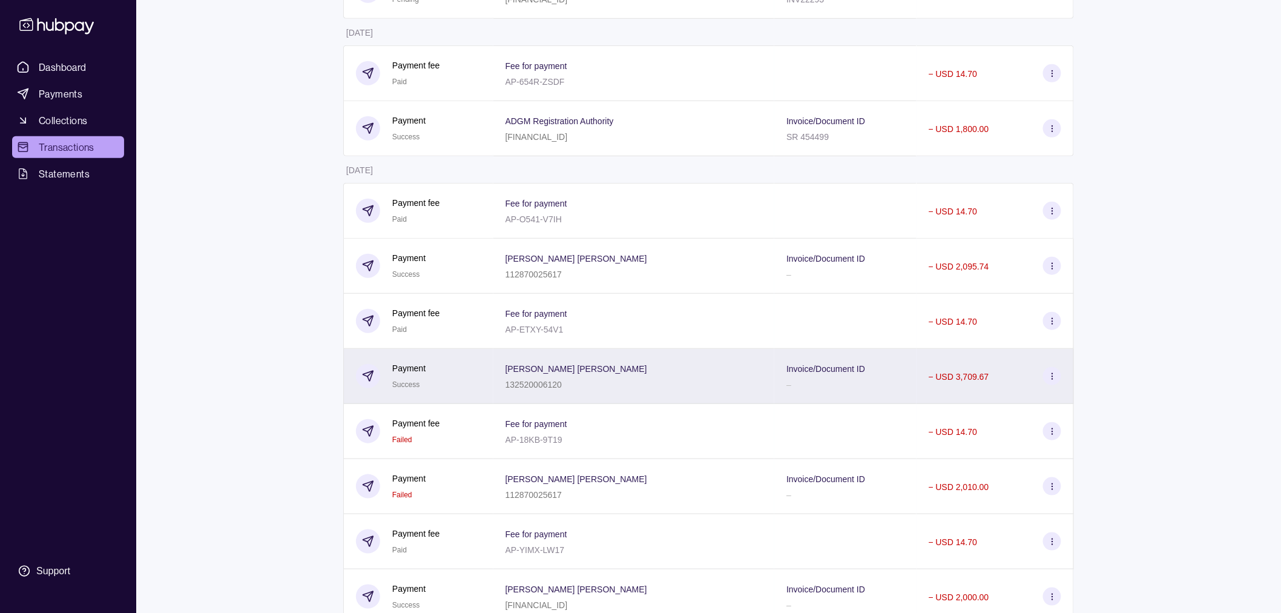
scroll to position [336, 0]
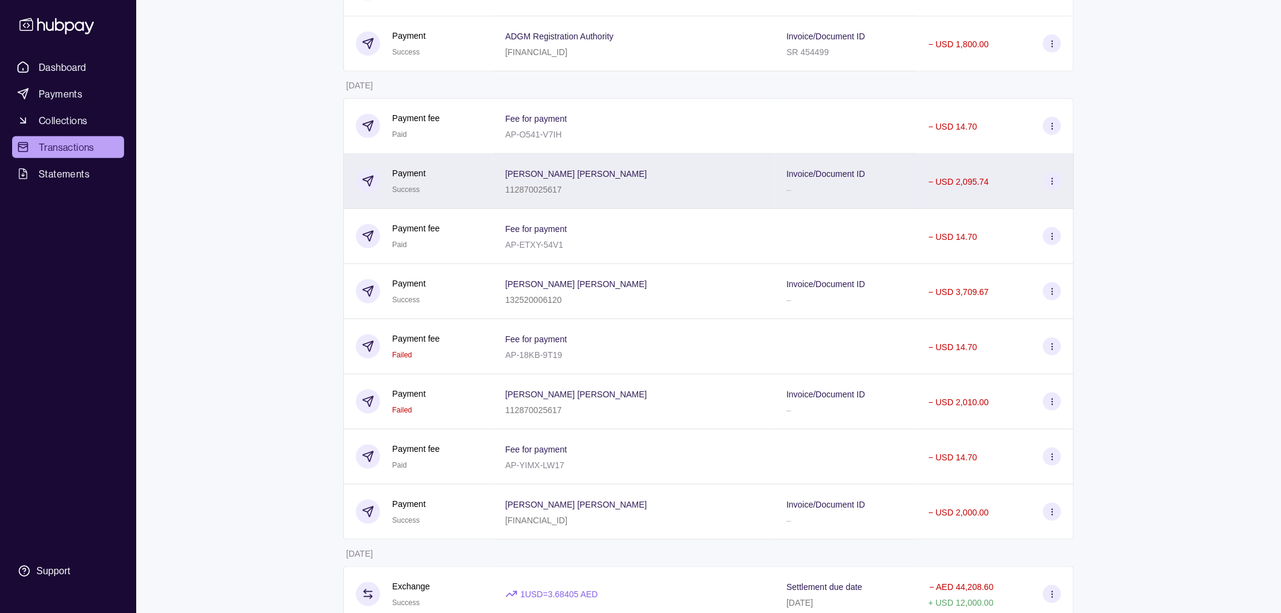
click at [601, 202] on div "Danelle Joyce Espejo Ong 112870025617" at bounding box center [635, 181] width 282 height 55
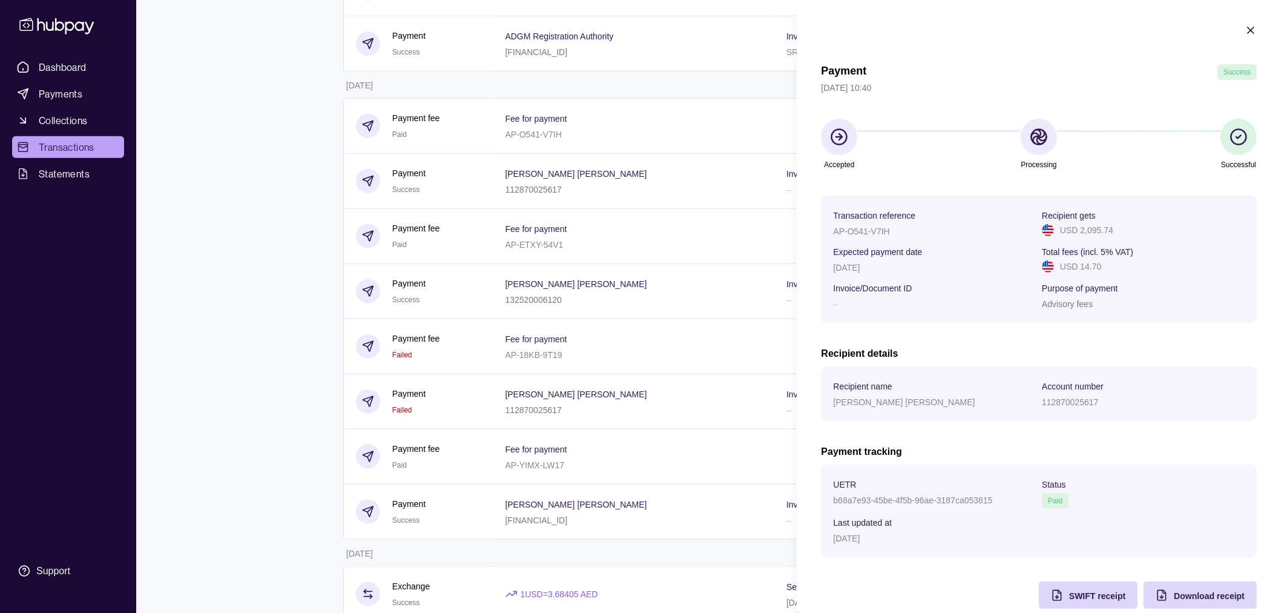
click at [848, 233] on p "AP-O541-V7IH" at bounding box center [861, 231] width 56 height 10
click at [848, 232] on p "AP-O541-V7IH" at bounding box center [861, 231] width 56 height 10
copy p "AP-O541-V7IH"
click at [860, 222] on span "Transaction reference" at bounding box center [874, 215] width 82 height 15
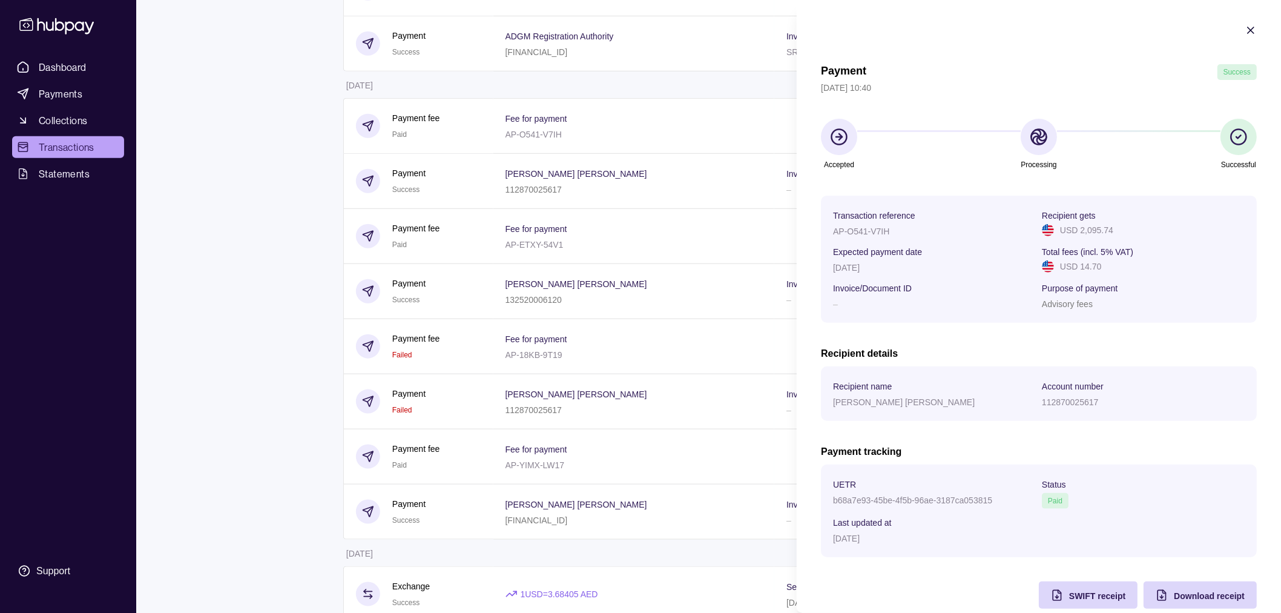
click at [862, 234] on p "AP-O541-V7IH" at bounding box center [861, 231] width 56 height 10
copy p "AP-O541-V7IH"
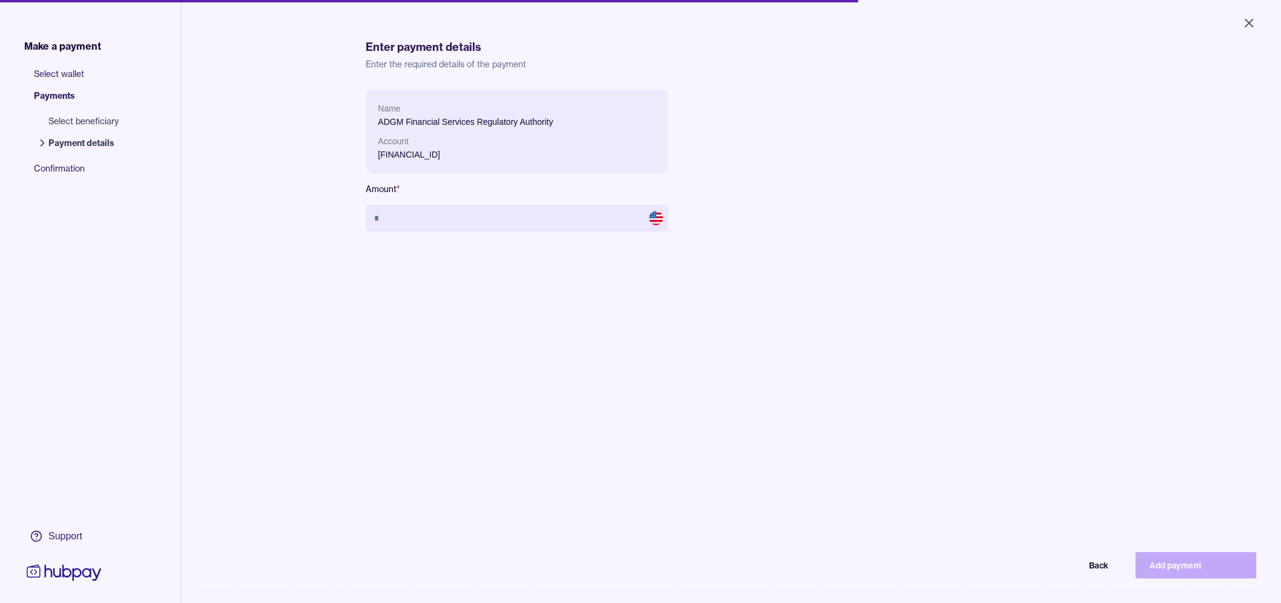
click at [62, 71] on span "Select wallet" at bounding box center [82, 79] width 97 height 22
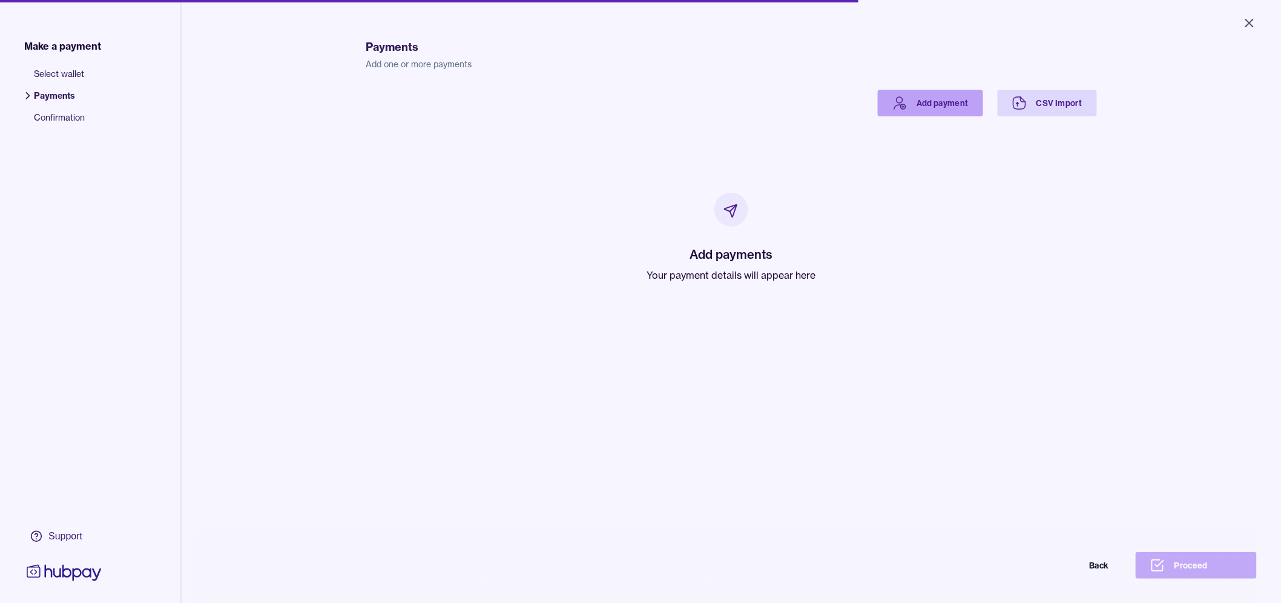
click at [929, 97] on link "Add payment" at bounding box center [930, 103] width 105 height 27
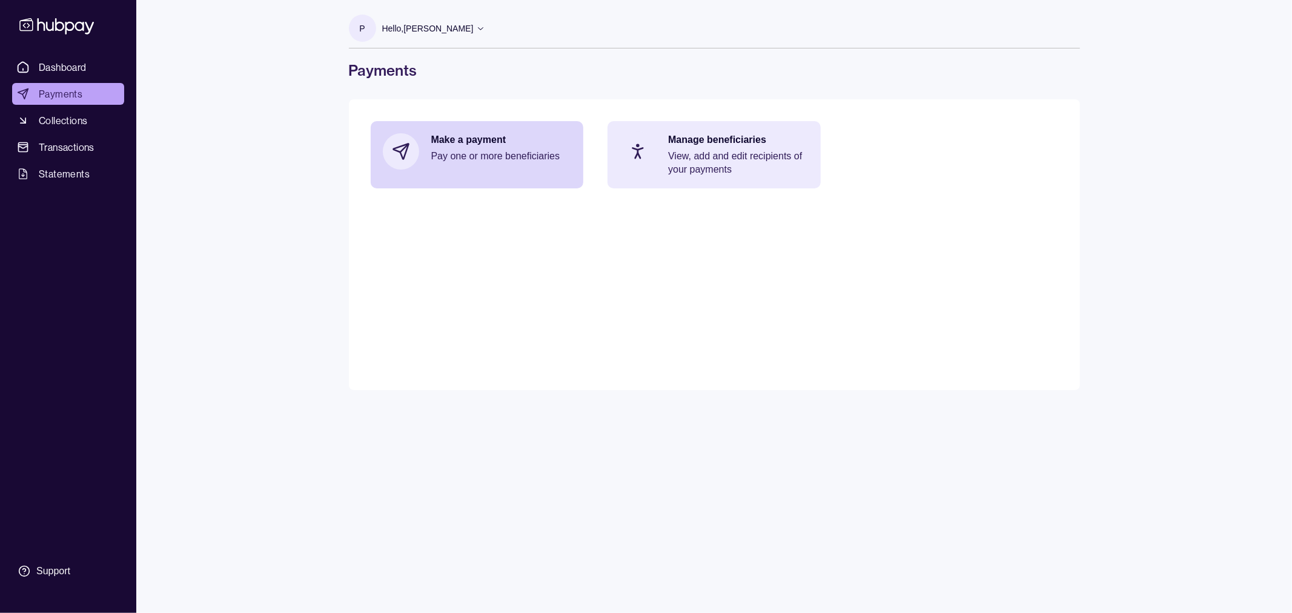
click at [676, 164] on p "View, add and edit recipients of your payments" at bounding box center [738, 163] width 140 height 27
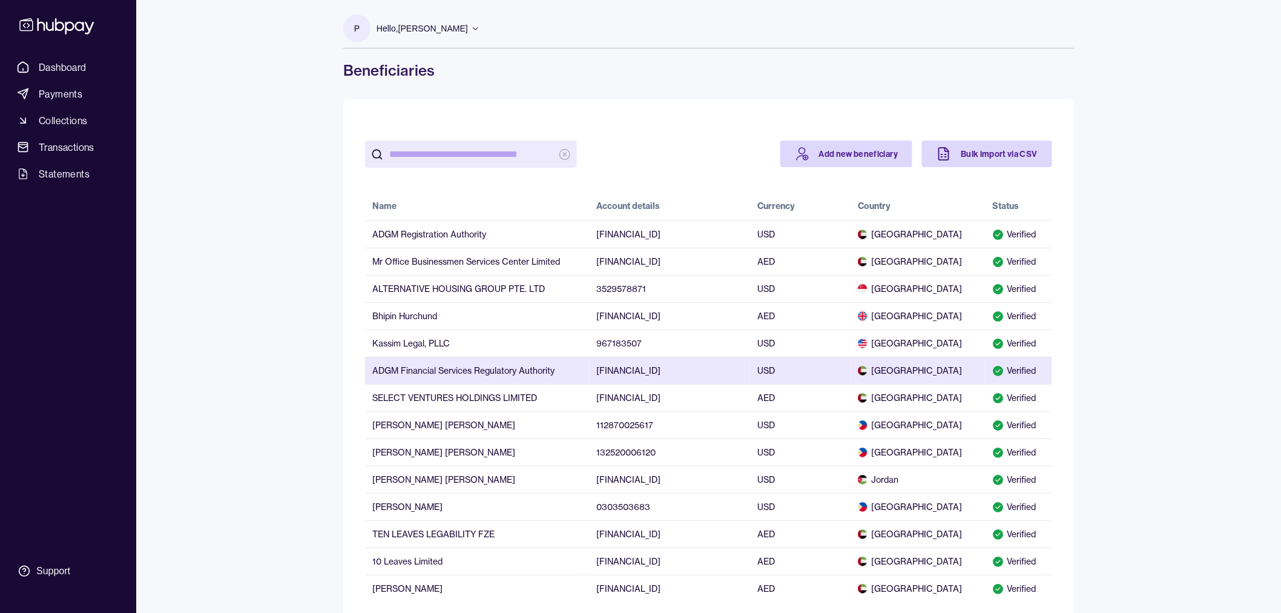
drag, startPoint x: 867, startPoint y: 372, endPoint x: 908, endPoint y: 374, distance: 41.3
click at [908, 374] on span "[GEOGRAPHIC_DATA]" at bounding box center [918, 371] width 120 height 12
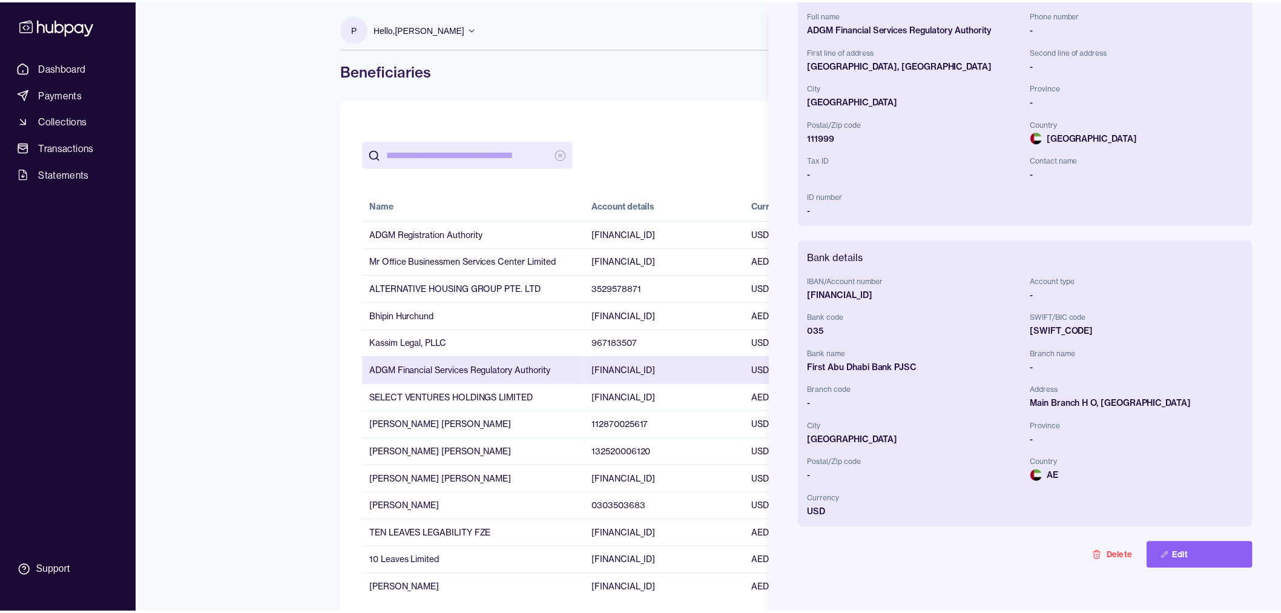
scroll to position [135, 0]
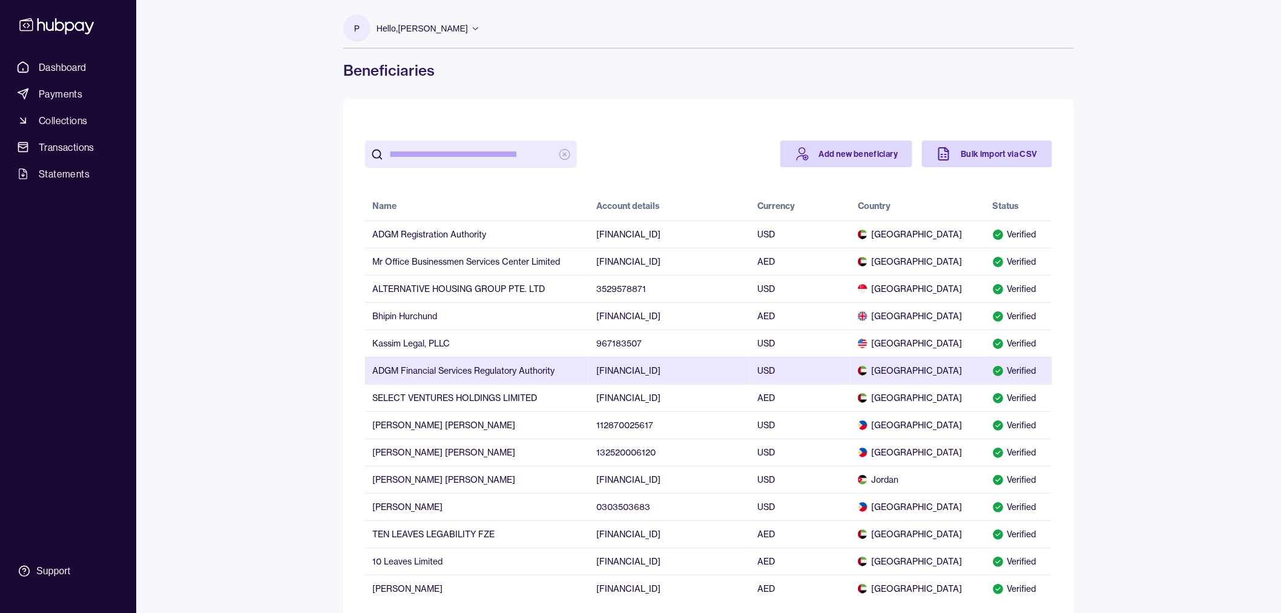
drag, startPoint x: 74, startPoint y: 68, endPoint x: 132, endPoint y: 12, distance: 80.1
click at [74, 67] on span "Dashboard" at bounding box center [63, 67] width 48 height 15
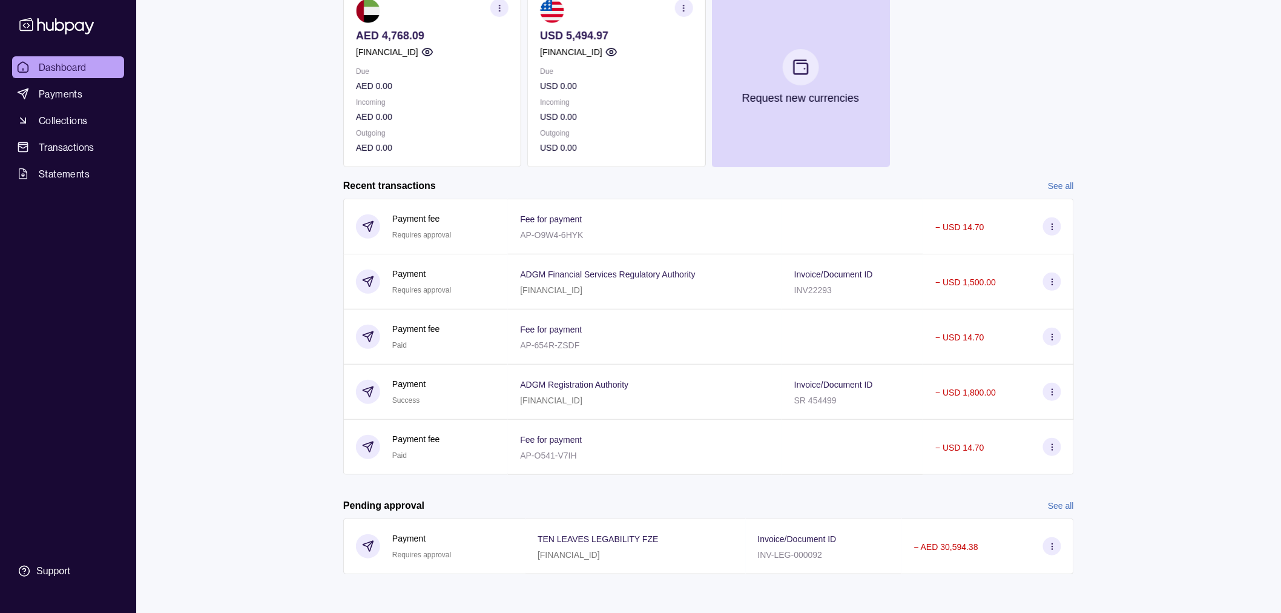
scroll to position [132, 0]
